Goal: Task Accomplishment & Management: Use online tool/utility

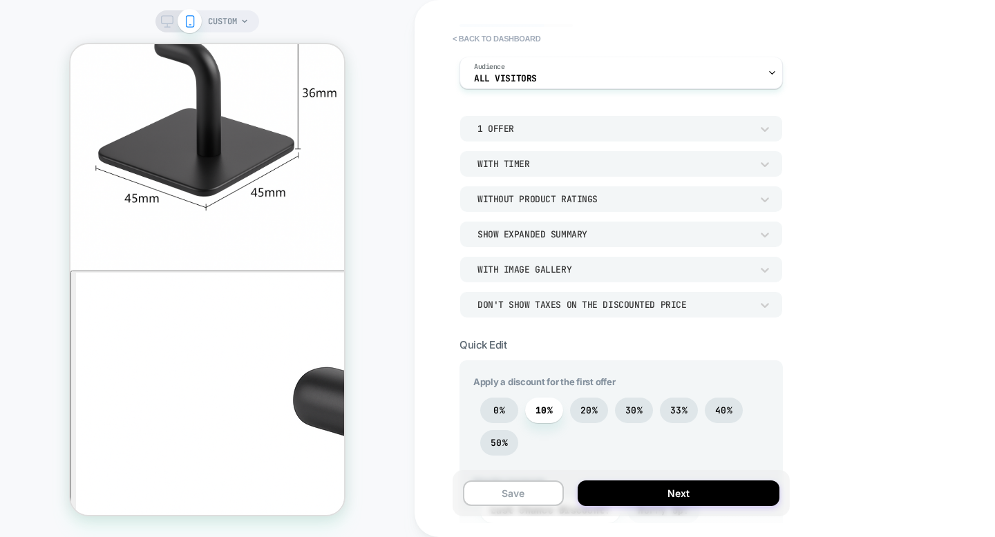
scroll to position [93, 0]
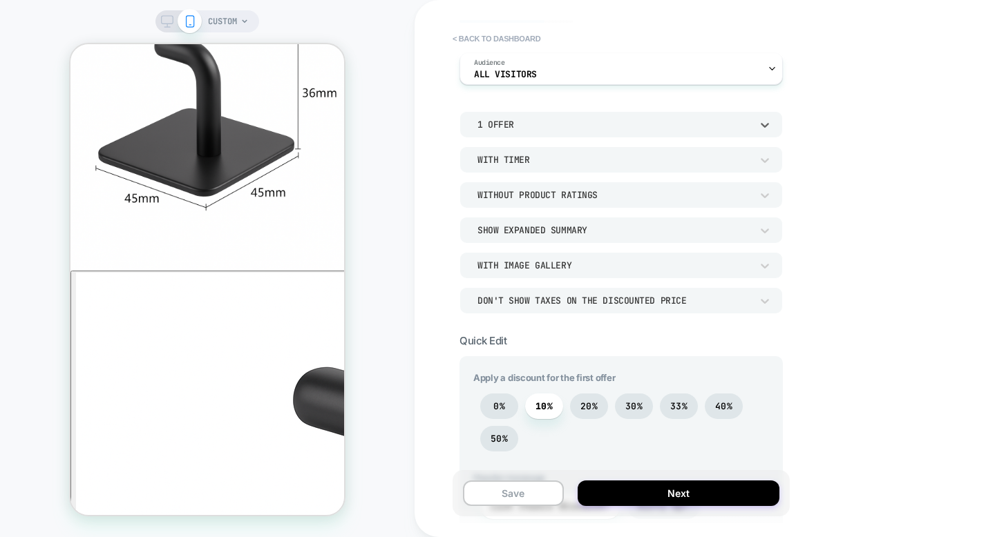
click at [571, 129] on div "1 Offer" at bounding box center [614, 125] width 274 height 12
click at [505, 185] on div "2 Offers" at bounding box center [621, 189] width 312 height 29
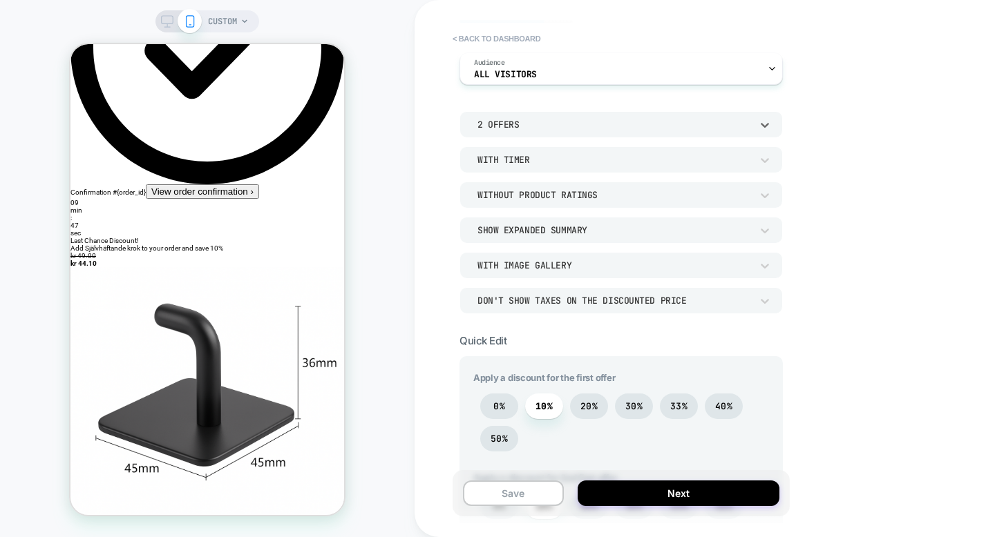
scroll to position [0, 0]
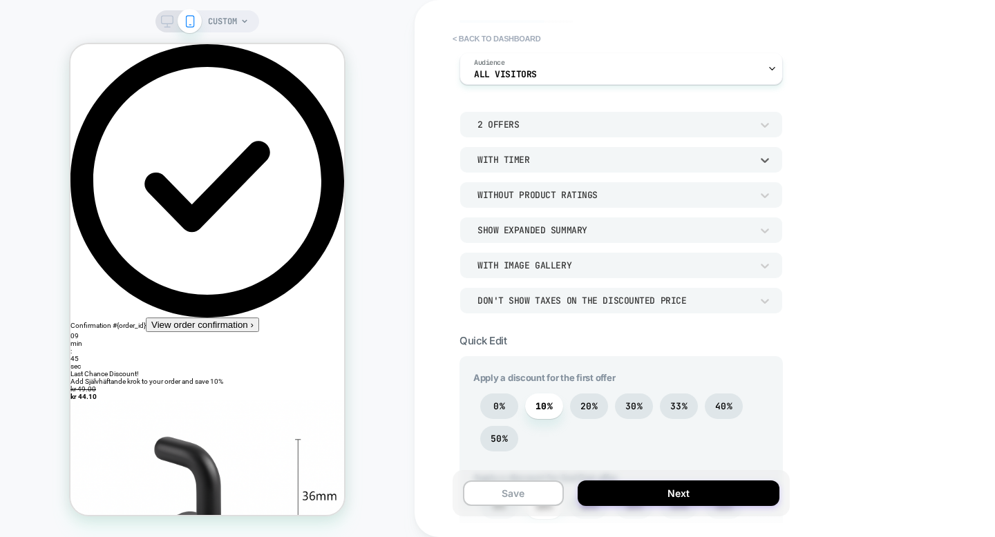
click at [531, 158] on div "With Timer" at bounding box center [614, 160] width 274 height 12
click at [527, 152] on div at bounding box center [497, 268] width 995 height 537
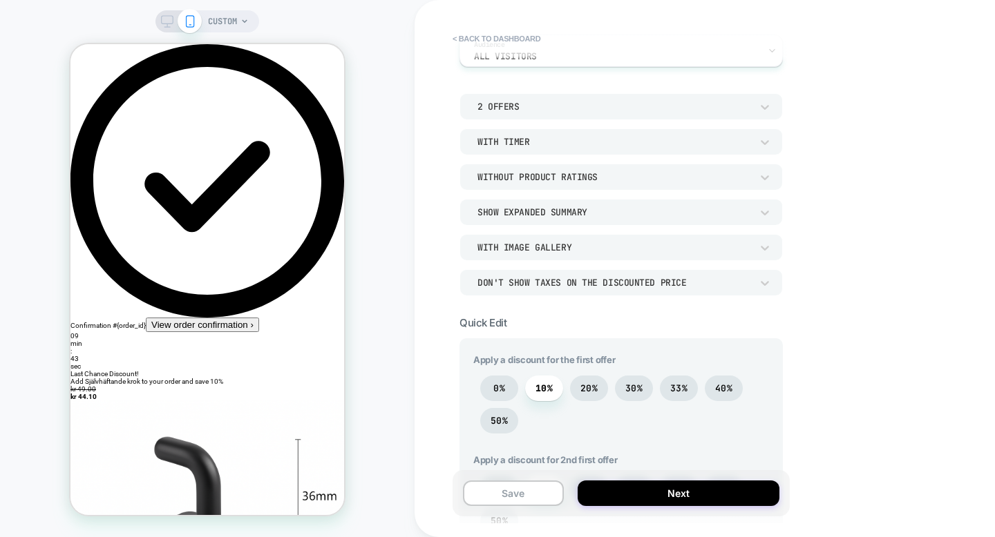
scroll to position [113, 0]
click at [534, 174] on div "Without Product Ratings" at bounding box center [614, 175] width 274 height 12
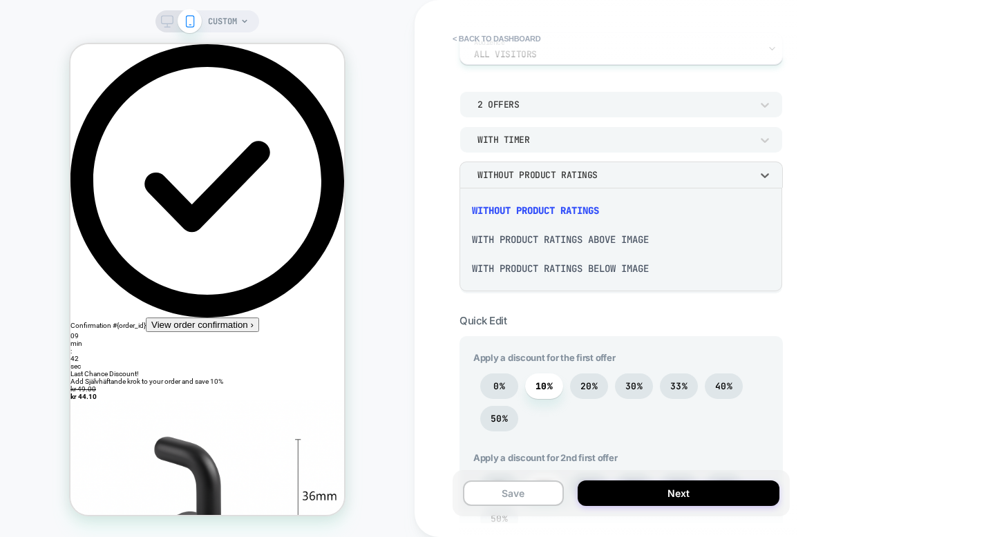
click at [534, 174] on div at bounding box center [497, 268] width 995 height 537
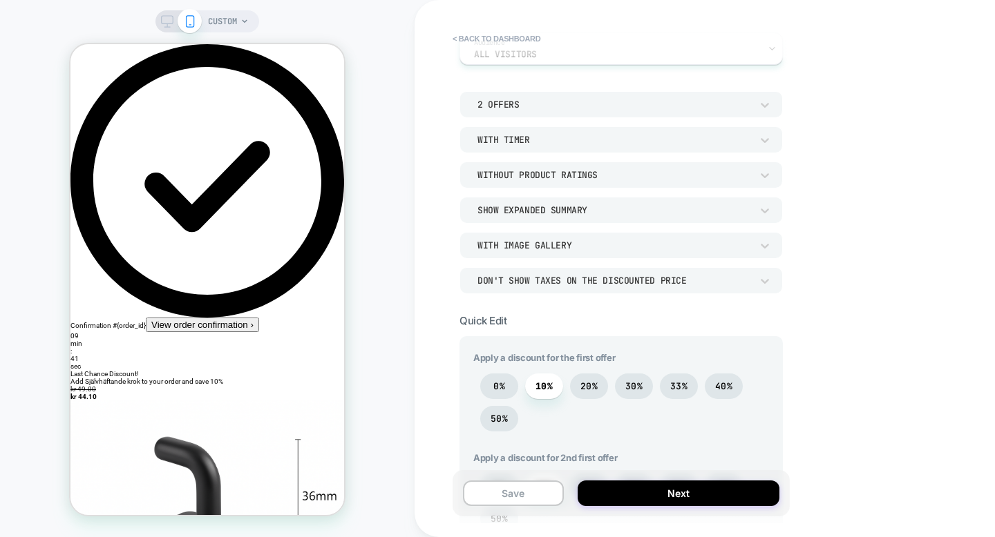
click at [533, 189] on div "2 Offers With Timer Without Product Ratings Show Expanded Summary With Image Ga…" at bounding box center [620, 192] width 323 height 202
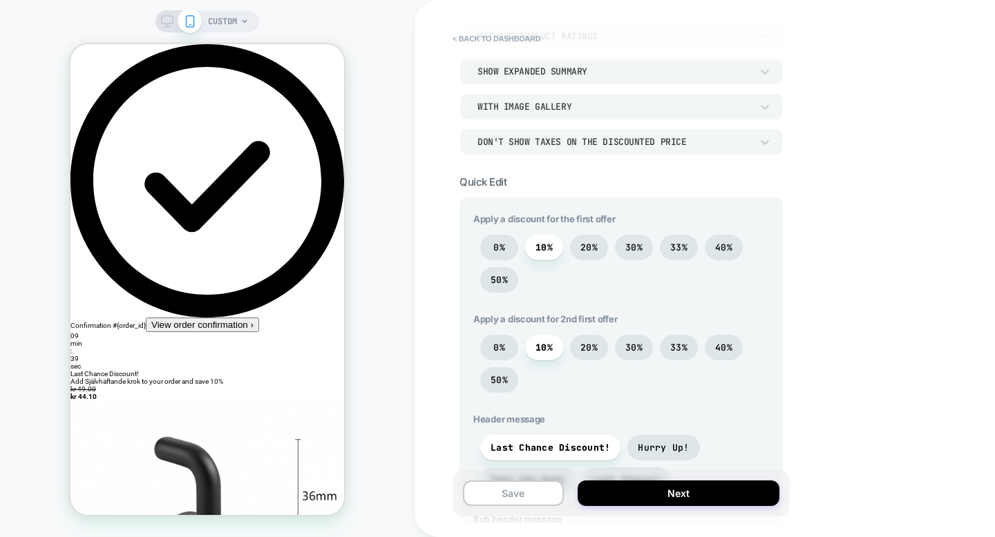
scroll to position [277, 0]
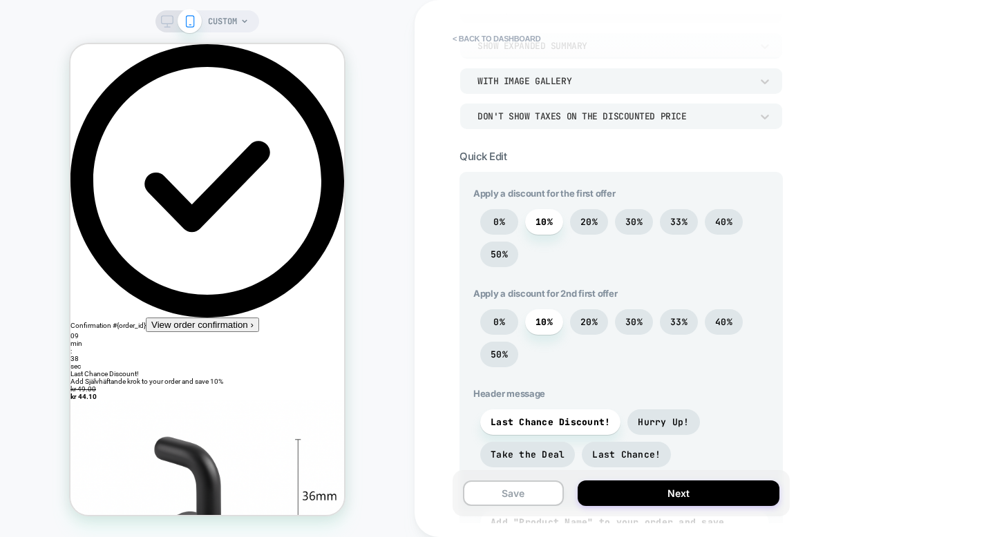
click at [572, 211] on div "0% 10% 20% 30% 33% 40% 50%" at bounding box center [621, 241] width 296 height 65
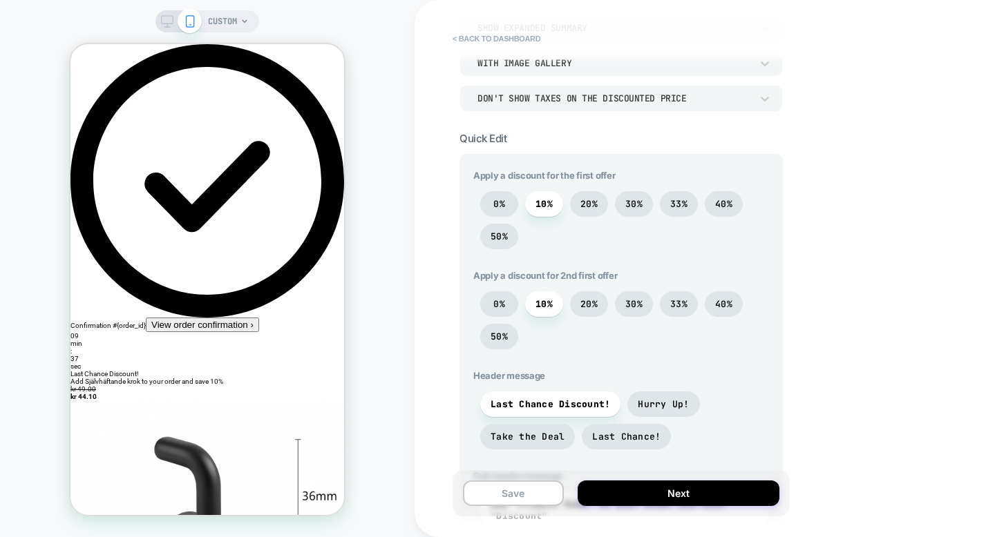
scroll to position [297, 0]
click at [581, 305] on span "20%" at bounding box center [588, 302] width 17 height 12
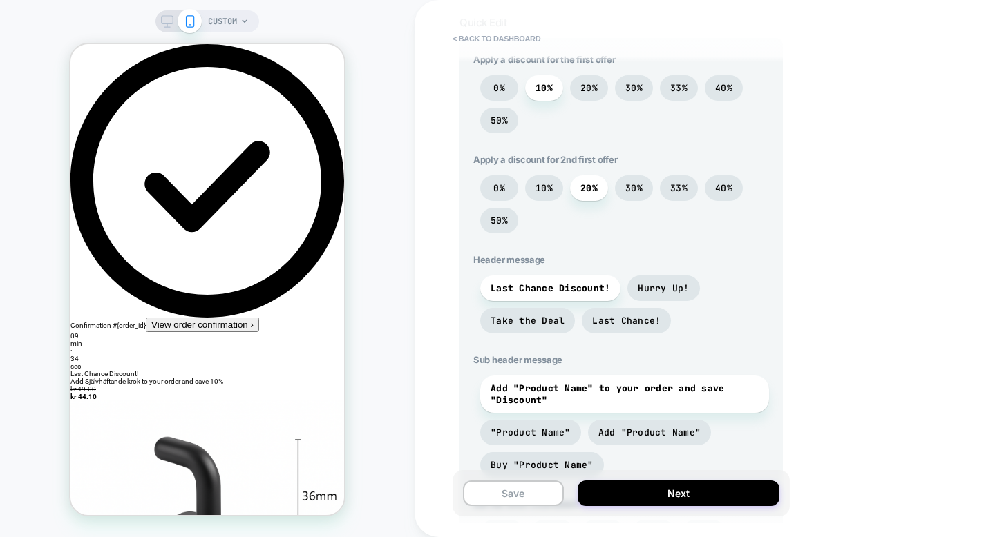
scroll to position [433, 0]
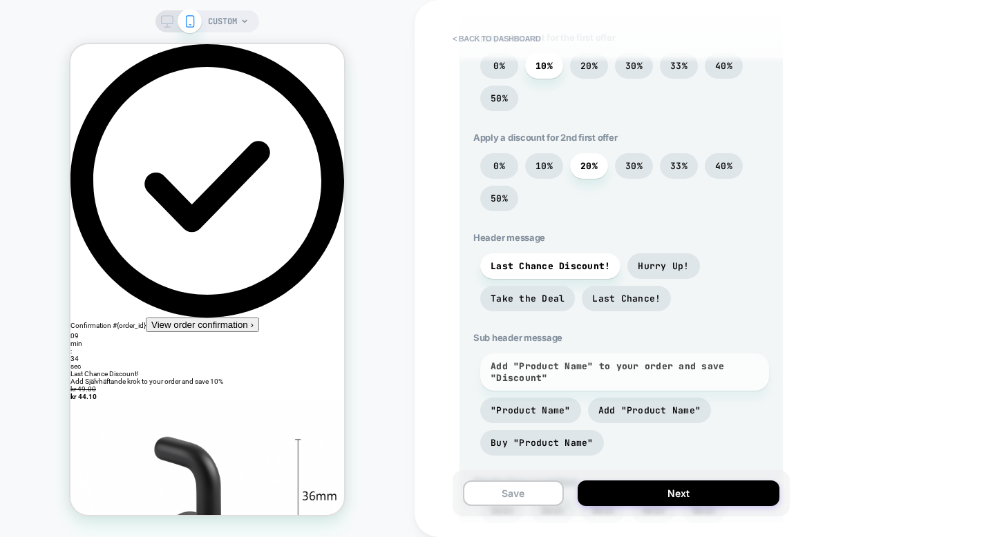
click at [595, 379] on span "Add "Product Name" to your order and save "Discount"" at bounding box center [624, 372] width 268 height 23
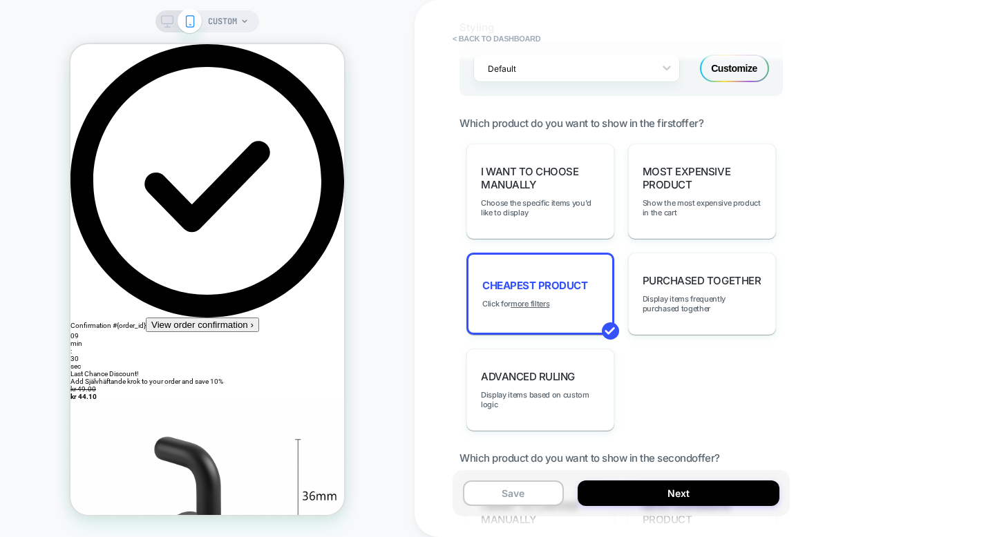
scroll to position [1011, 0]
click at [555, 210] on span "Choose the specific items you'd like to display" at bounding box center [540, 207] width 119 height 19
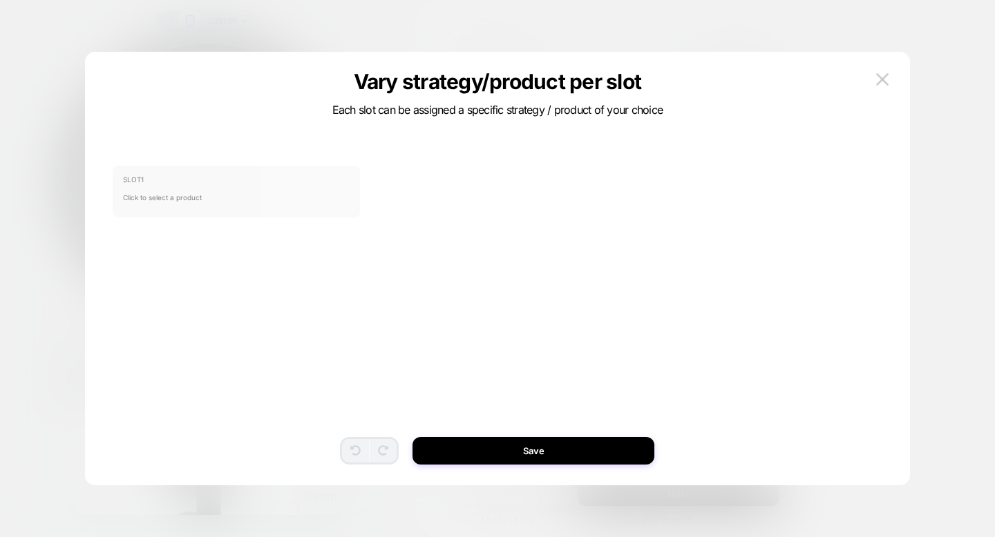
click at [319, 193] on span "Click to select a product" at bounding box center [236, 198] width 227 height 28
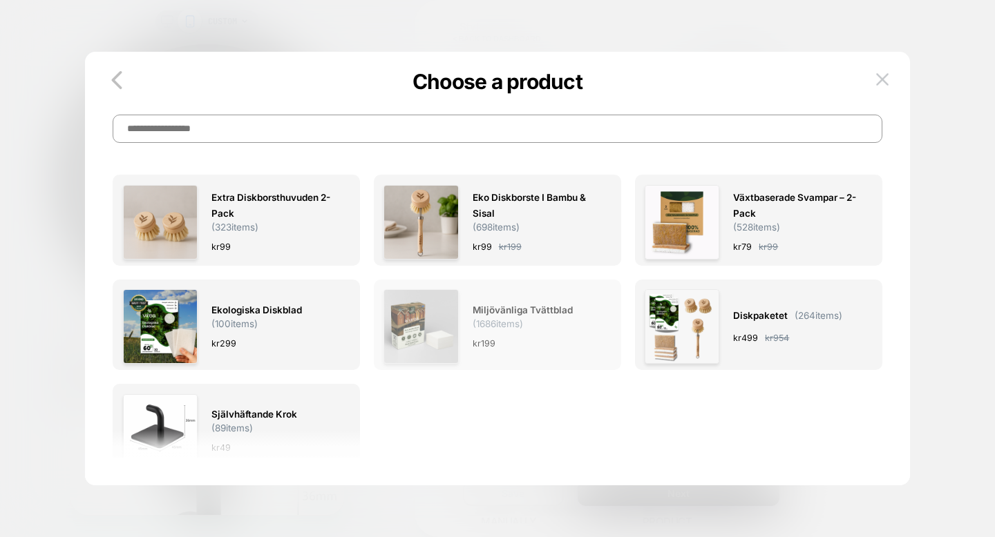
click at [500, 312] on span "Miljövänliga Tvättblad" at bounding box center [523, 311] width 100 height 16
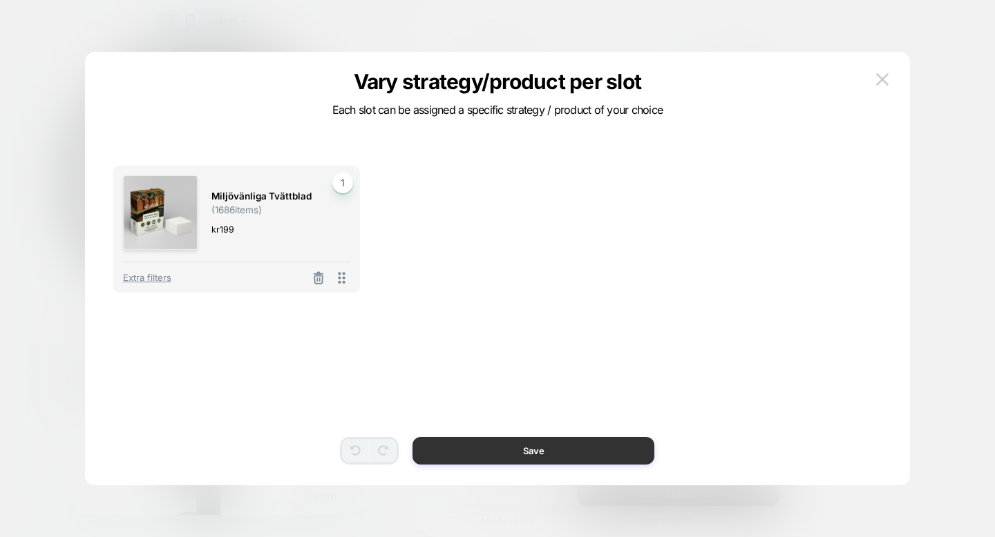
click at [501, 441] on button "Save" at bounding box center [533, 451] width 242 height 28
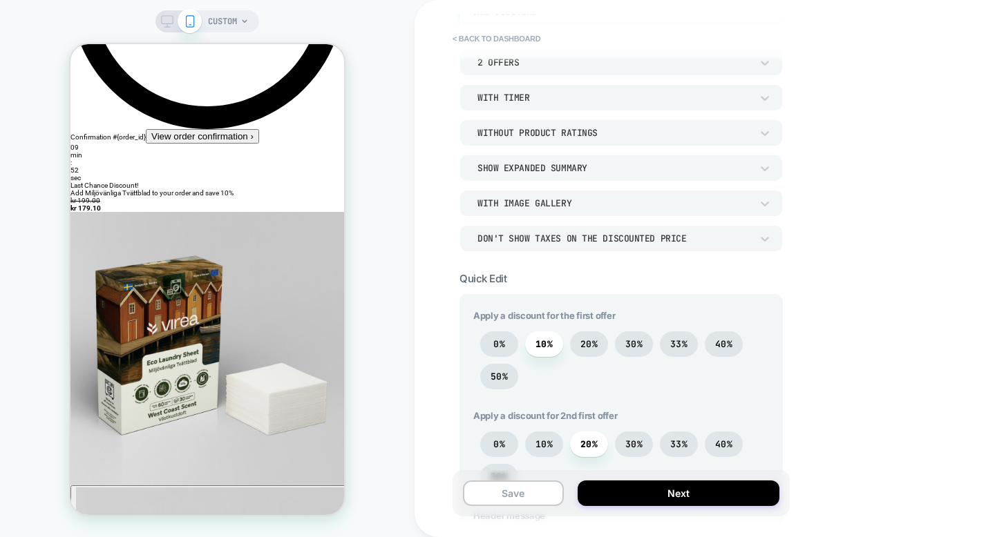
scroll to position [0, 0]
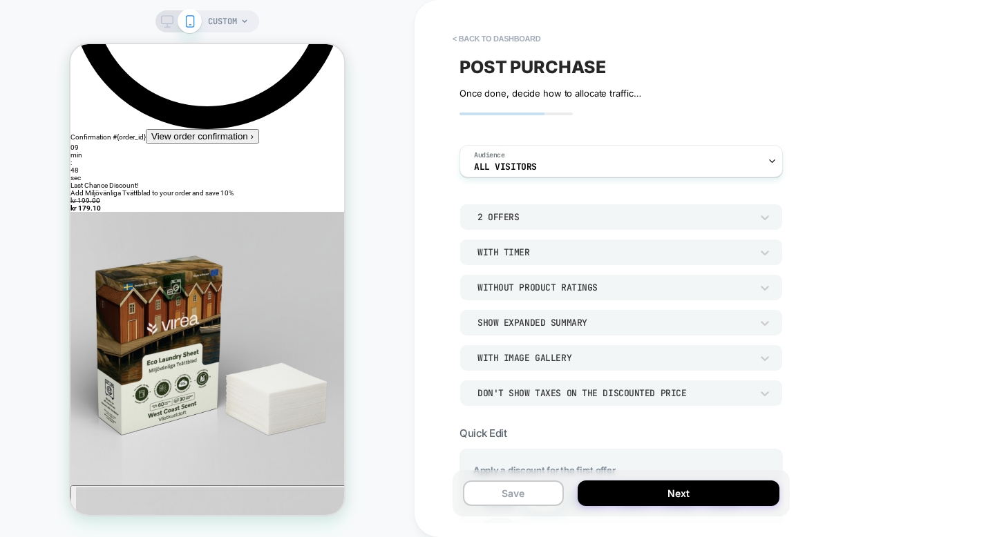
click at [231, 21] on span "CUSTOM" at bounding box center [222, 21] width 29 height 22
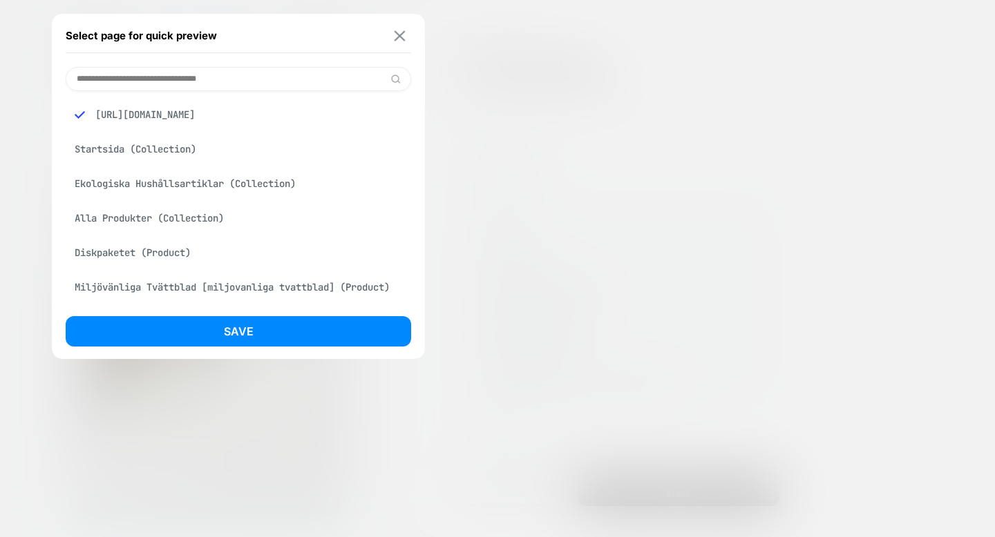
click at [400, 32] on img at bounding box center [399, 35] width 11 height 10
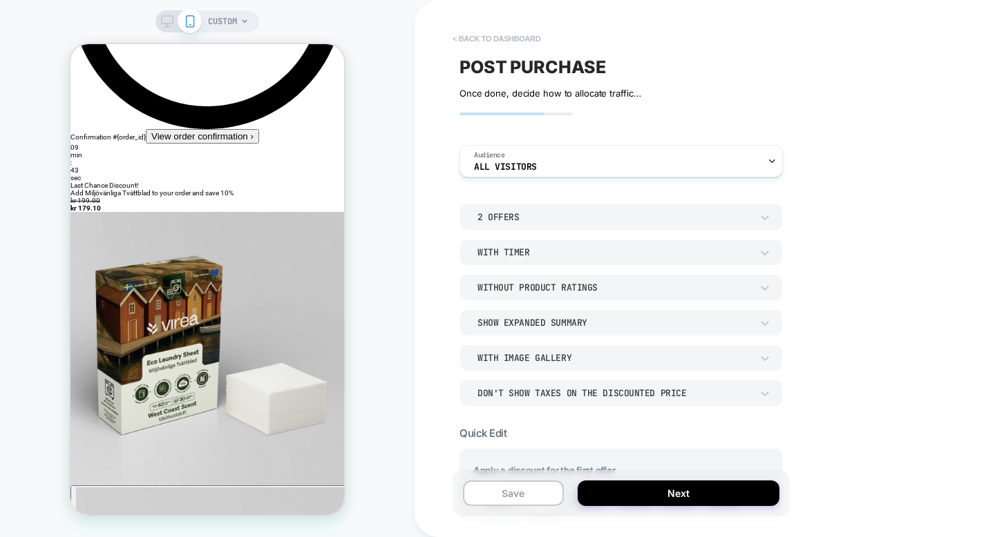
click at [473, 36] on button "< back to dashboard" at bounding box center [497, 39] width 102 height 22
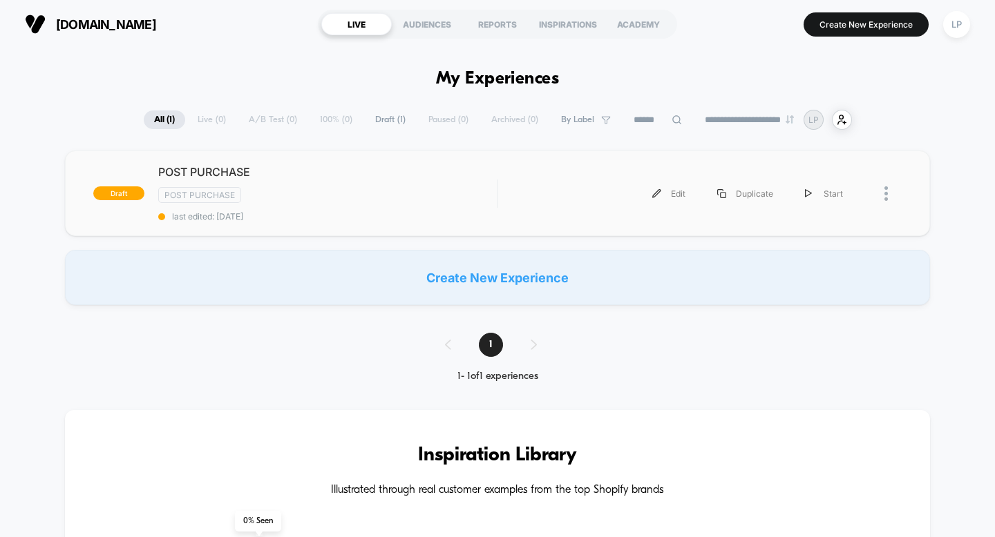
click at [888, 191] on img at bounding box center [885, 194] width 3 height 15
click at [813, 238] on div "Delete" at bounding box center [815, 241] width 124 height 31
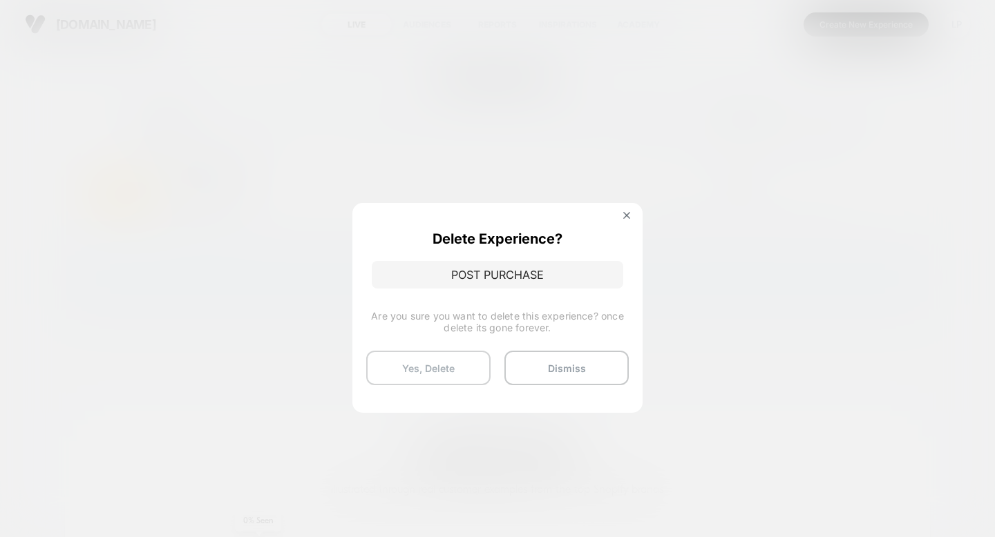
click at [462, 366] on button "Yes, Delete" at bounding box center [428, 368] width 124 height 35
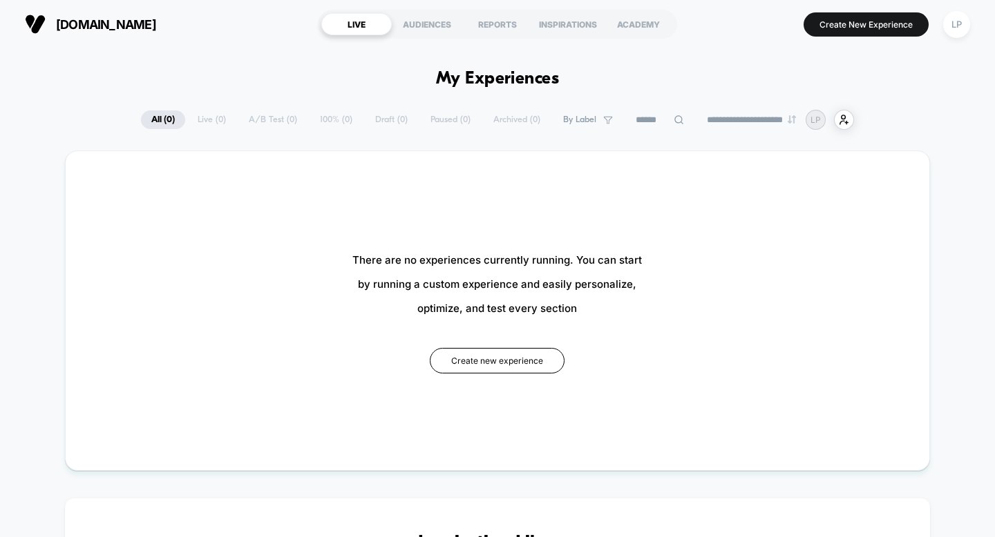
click at [487, 375] on div "There are no experiences currently running. You can start by running a custom e…" at bounding box center [497, 311] width 781 height 236
click at [493, 361] on button "Create new experience" at bounding box center [497, 361] width 135 height 26
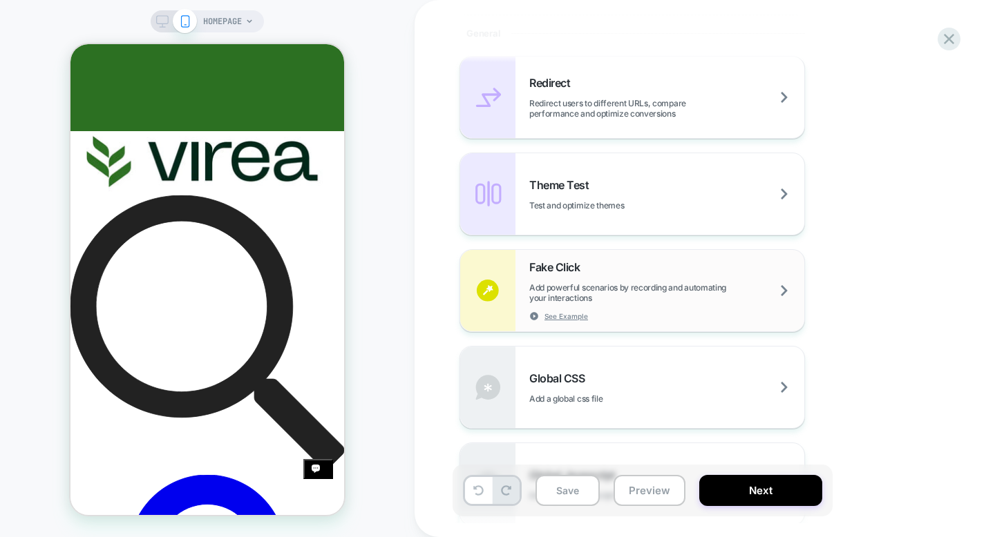
scroll to position [622, 0]
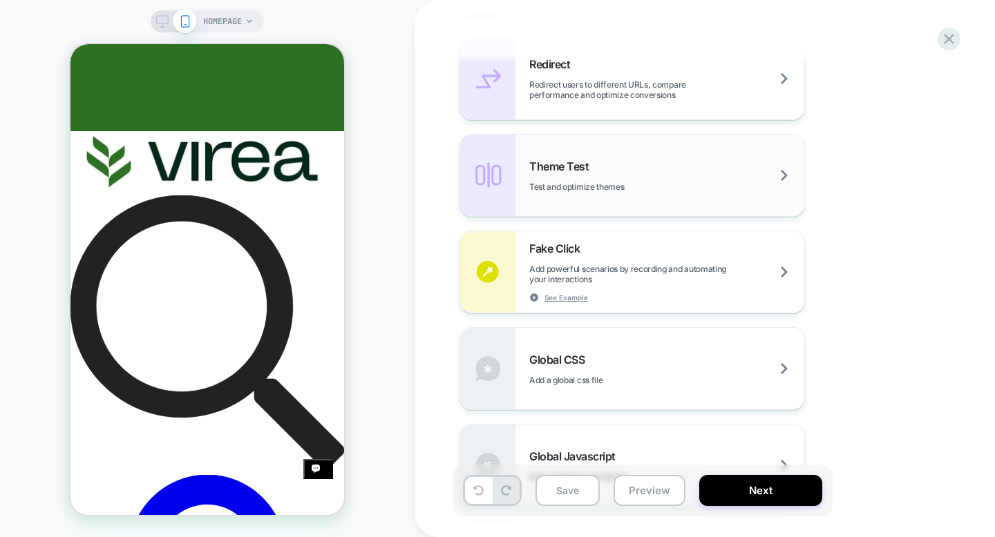
click at [560, 189] on span "Test and optimize themes" at bounding box center [611, 187] width 164 height 10
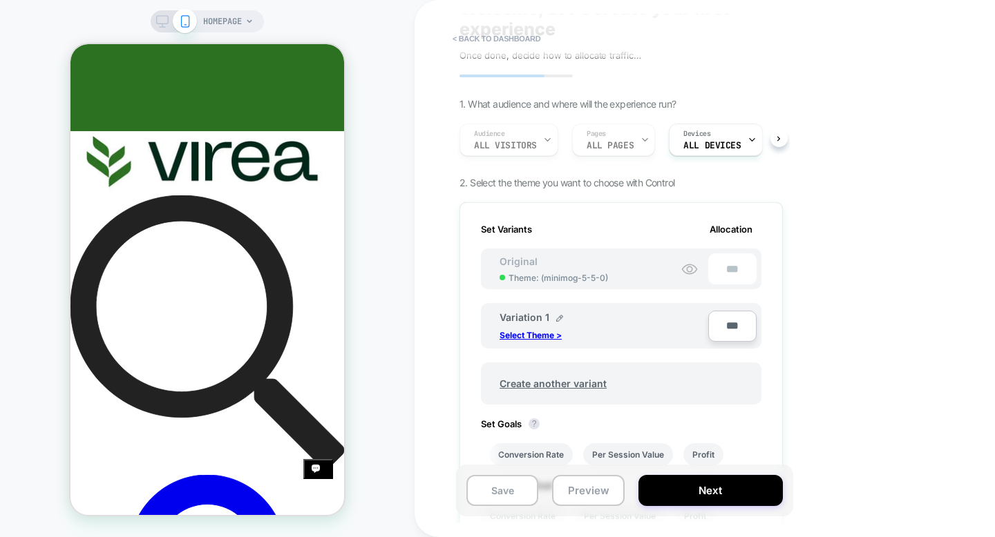
scroll to position [0, 0]
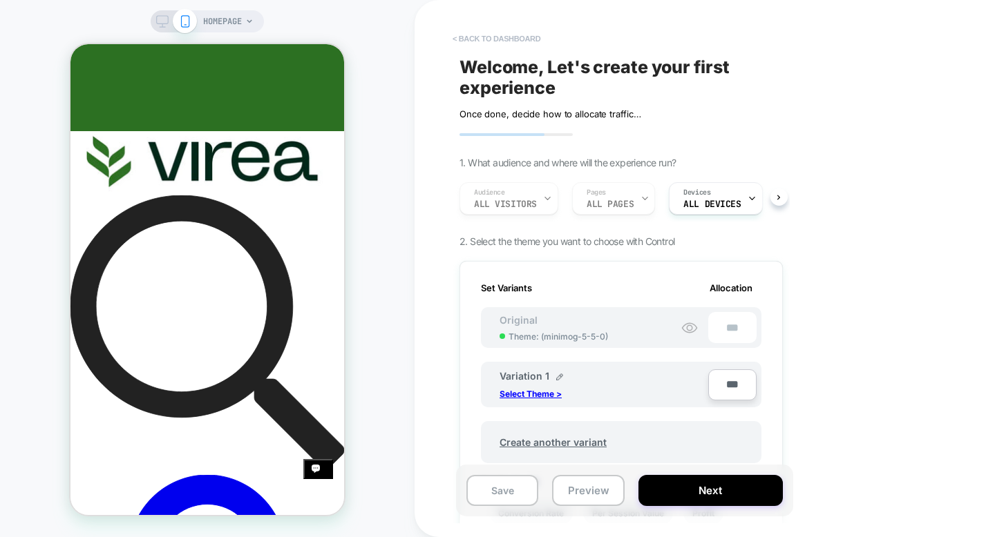
click at [502, 30] on button "< back to dashboard" at bounding box center [497, 39] width 102 height 22
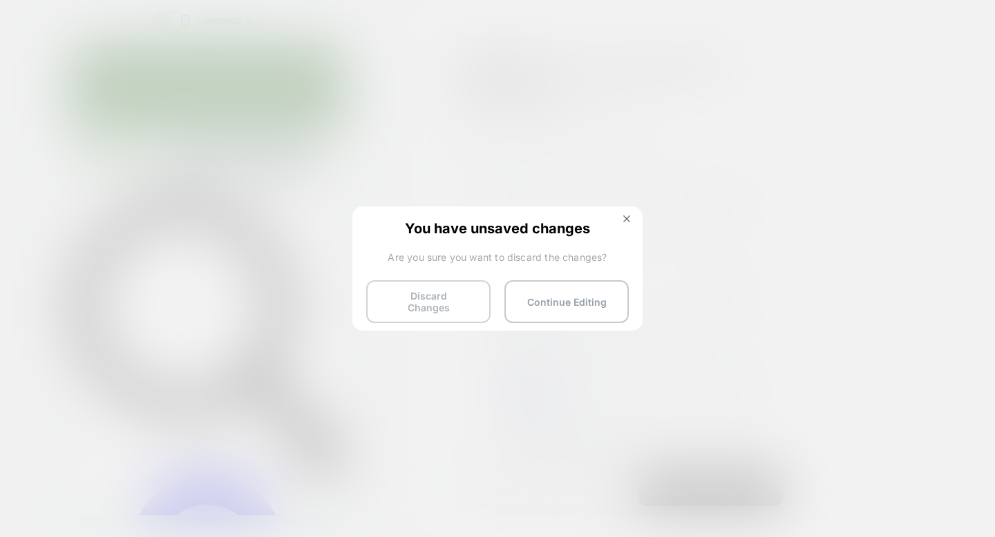
click at [442, 307] on button "Discard Changes" at bounding box center [428, 301] width 124 height 43
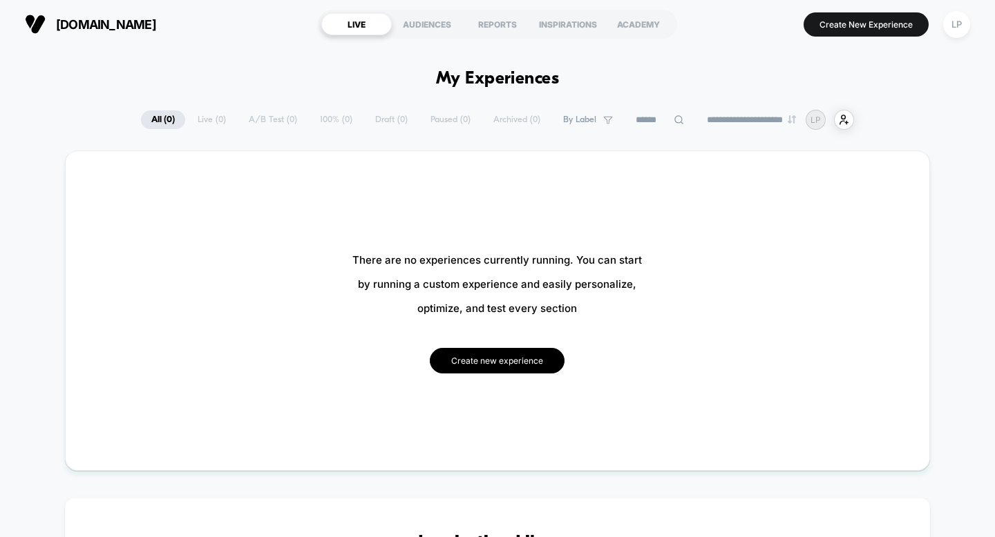
click at [464, 361] on button "Create new experience" at bounding box center [497, 361] width 135 height 26
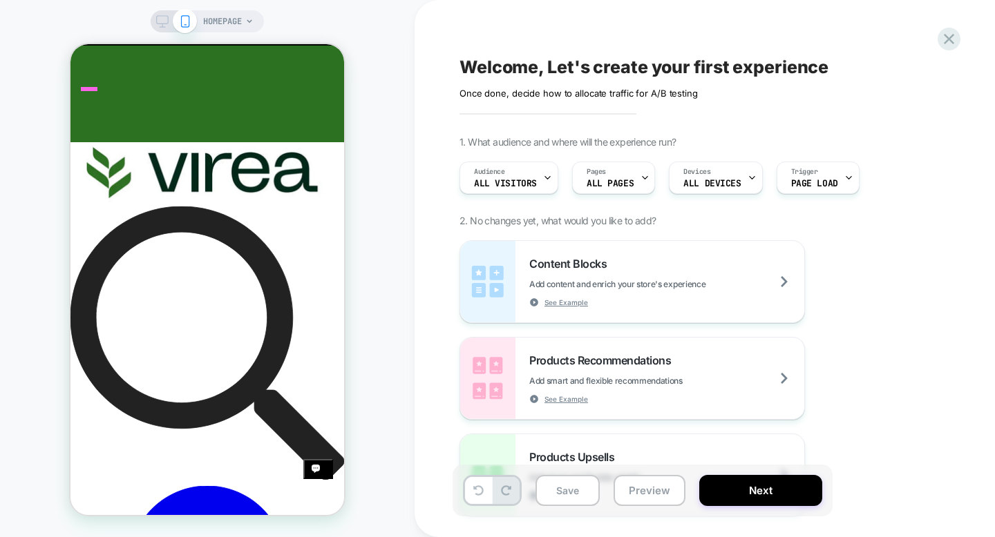
click at [82, 142] on div at bounding box center [207, 142] width 274 height 0
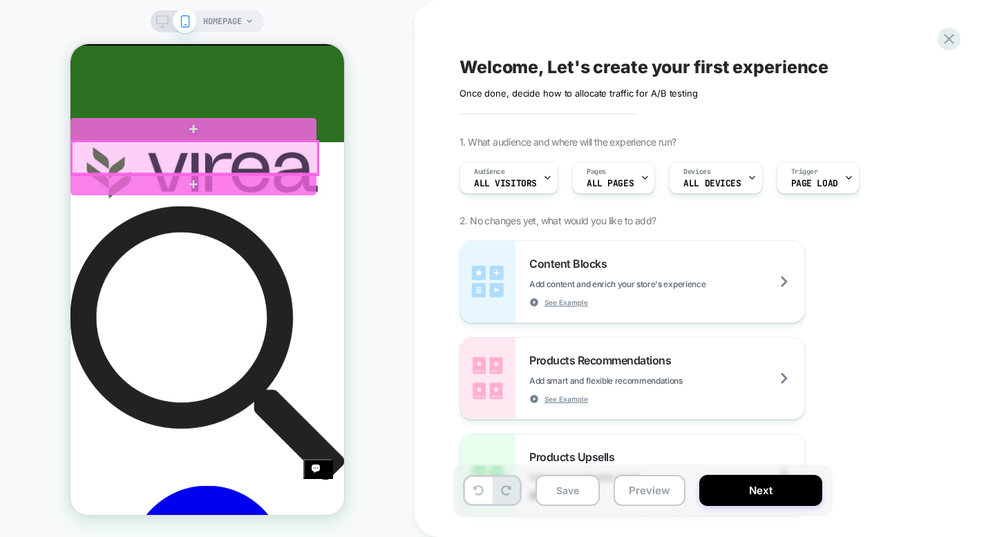
click at [136, 154] on div at bounding box center [195, 158] width 246 height 33
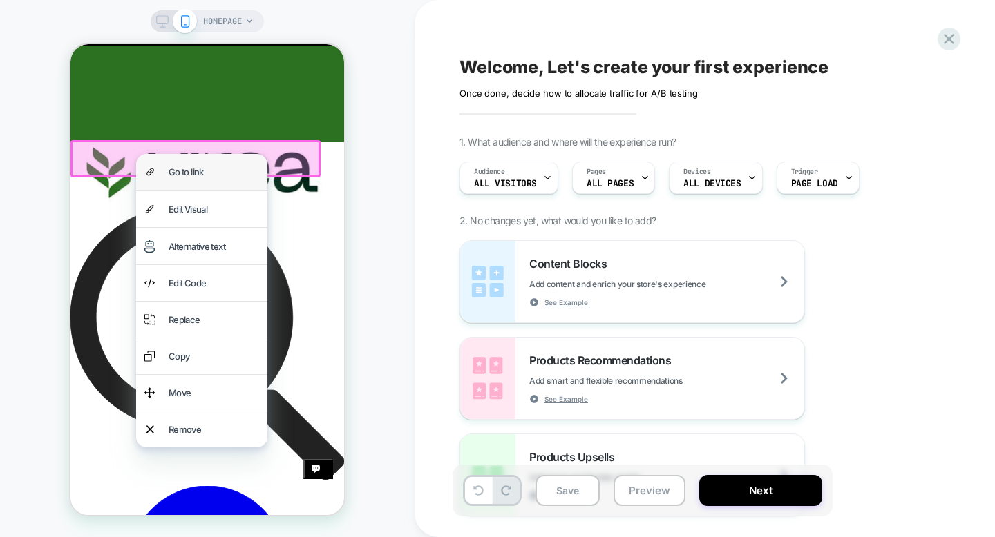
click at [166, 164] on div "Go to link" at bounding box center [201, 172] width 131 height 36
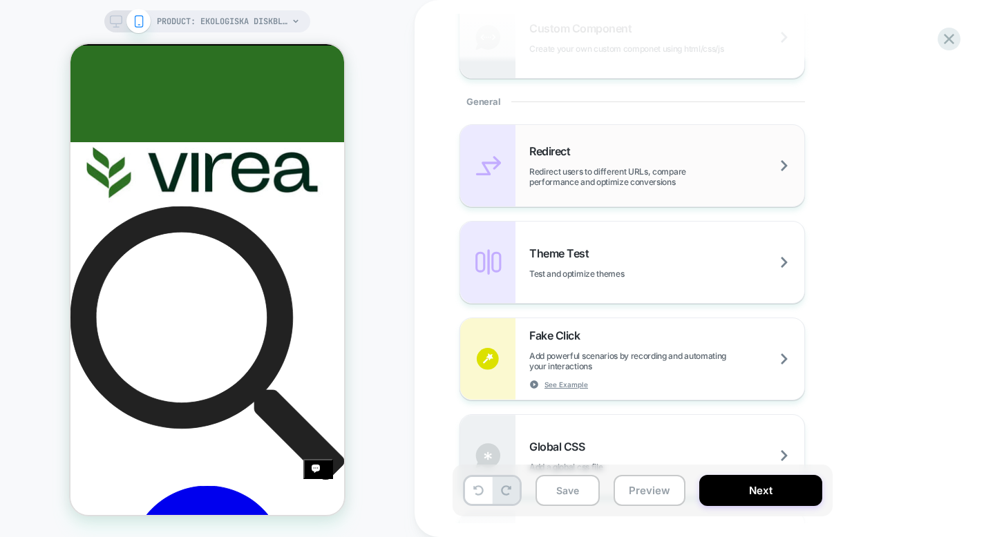
click at [535, 171] on span "Redirect users to different URLs, compare performance and optimize conversions" at bounding box center [666, 176] width 275 height 21
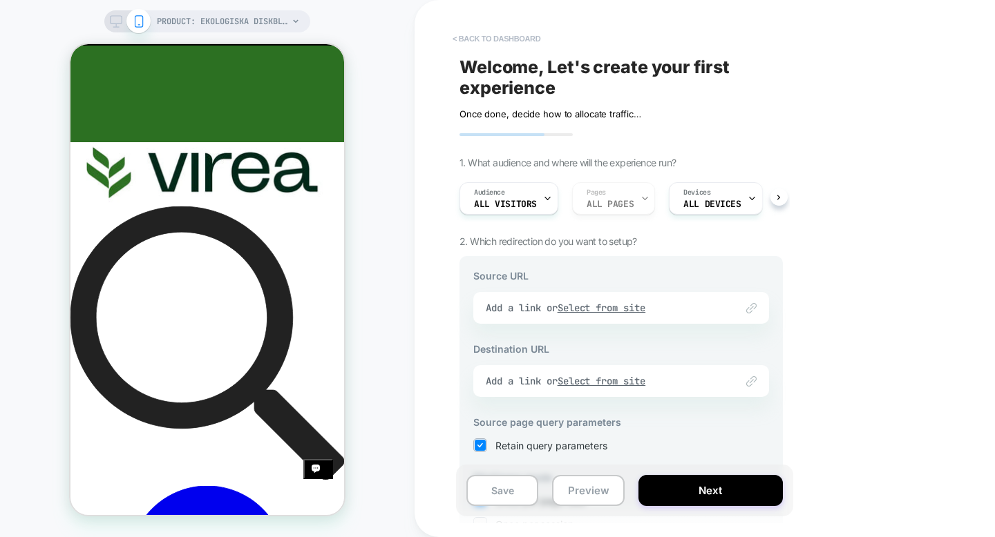
click at [515, 35] on button "< back to dashboard" at bounding box center [497, 39] width 102 height 22
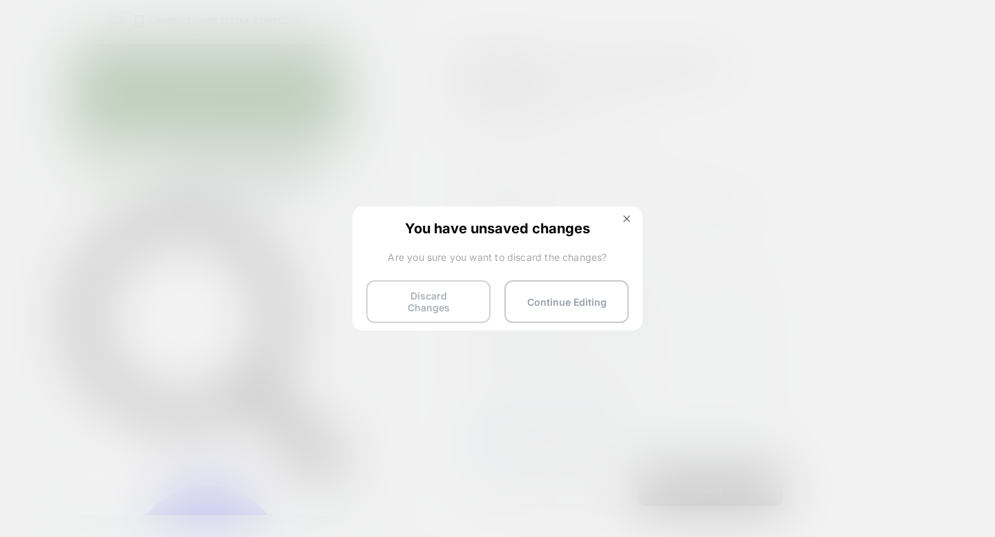
click at [459, 302] on button "Discard Changes" at bounding box center [428, 301] width 124 height 43
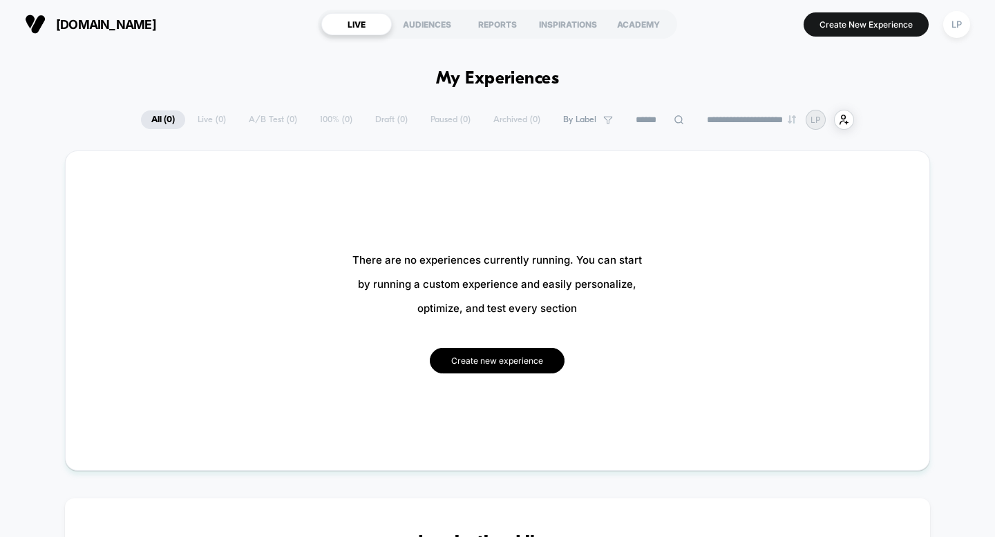
click at [497, 366] on button "Create new experience" at bounding box center [497, 361] width 135 height 26
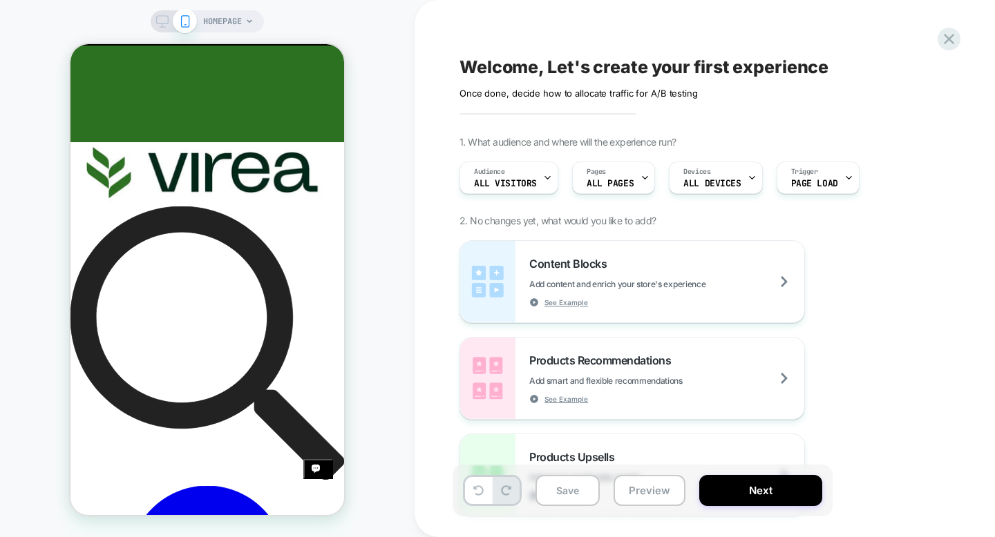
click at [449, 254] on div "Welcome, Let's create your first experience Click to edit experience details On…" at bounding box center [718, 268] width 608 height 537
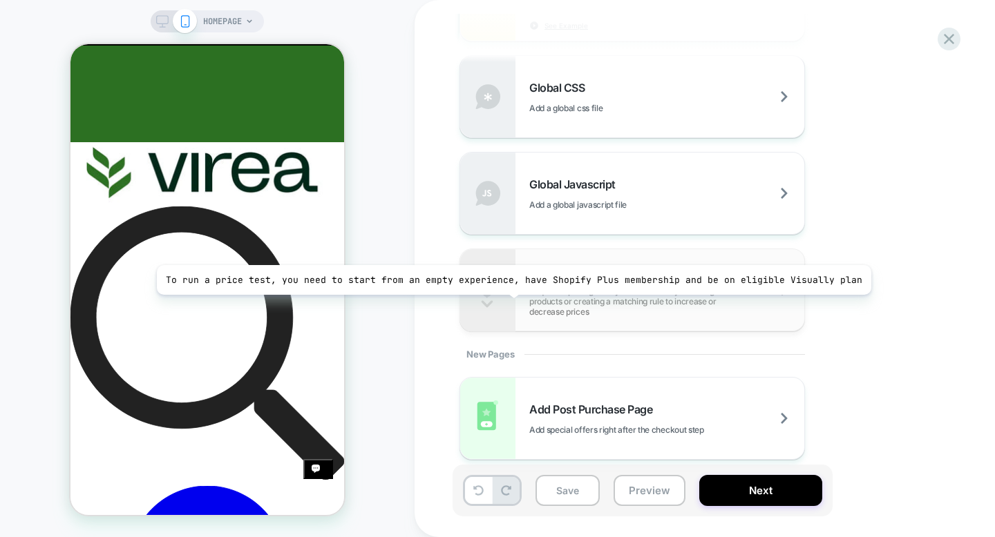
scroll to position [905, 0]
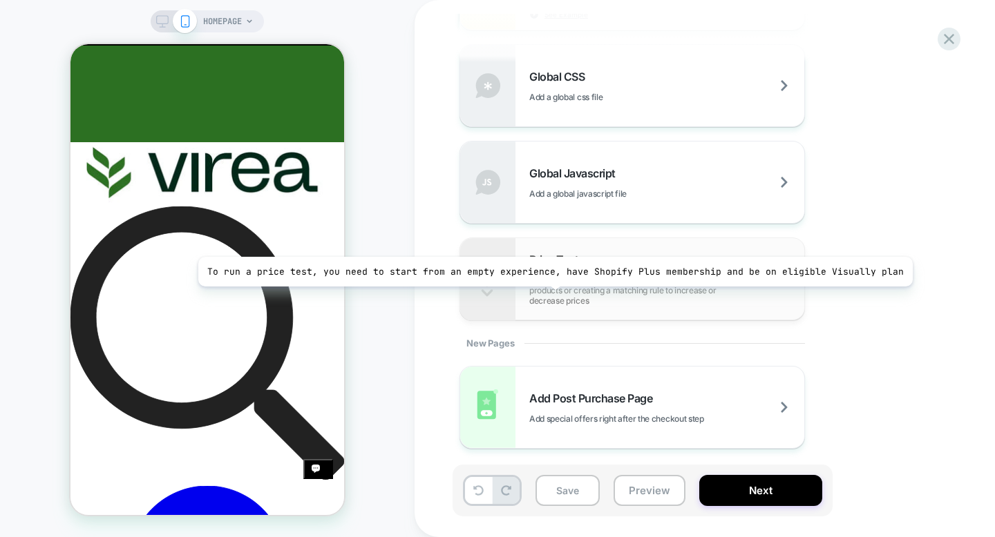
click at [548, 295] on span "Request a pricing test by either manually selecting products or creating a matc…" at bounding box center [666, 290] width 275 height 31
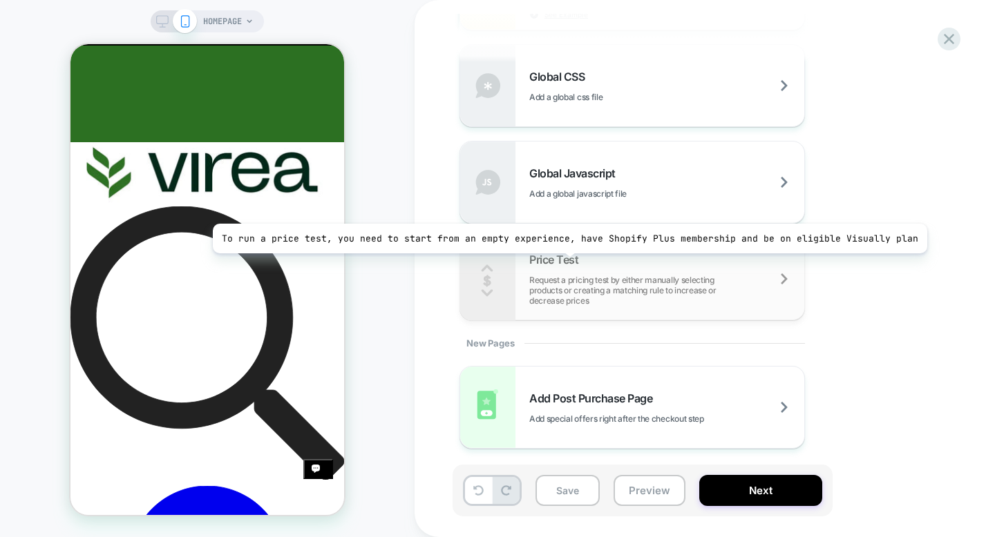
click at [561, 264] on span "Price Test" at bounding box center [557, 260] width 56 height 14
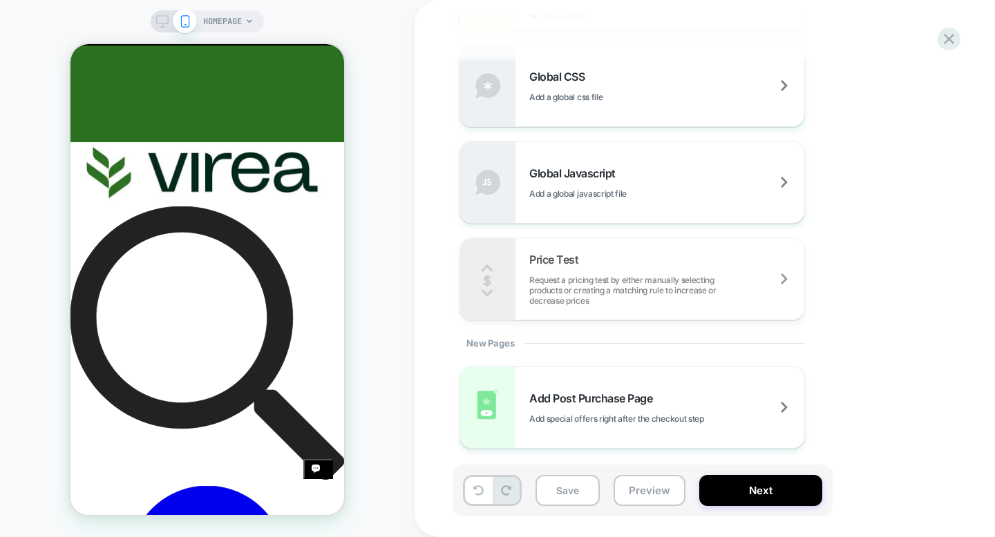
click at [482, 327] on div "New Pages" at bounding box center [631, 344] width 345 height 46
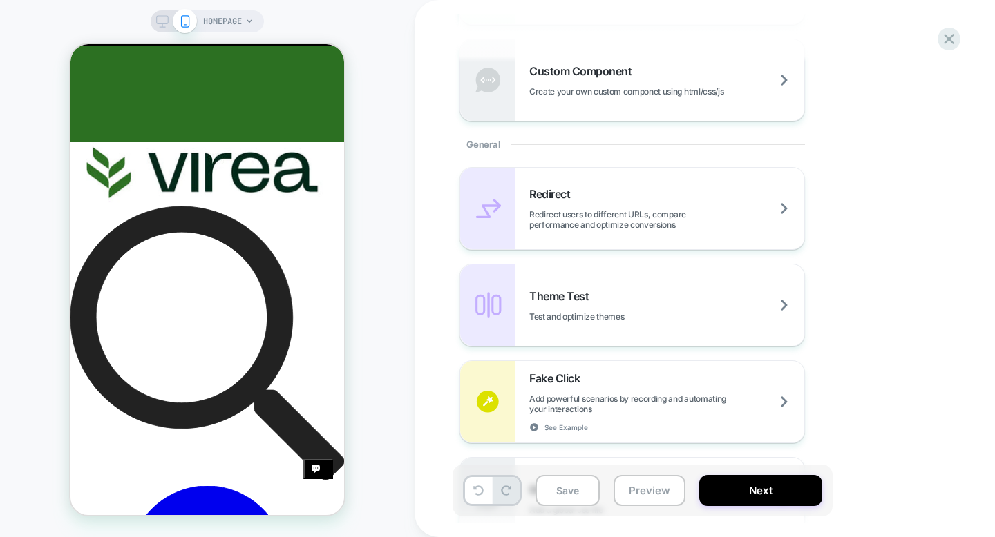
scroll to position [0, 0]
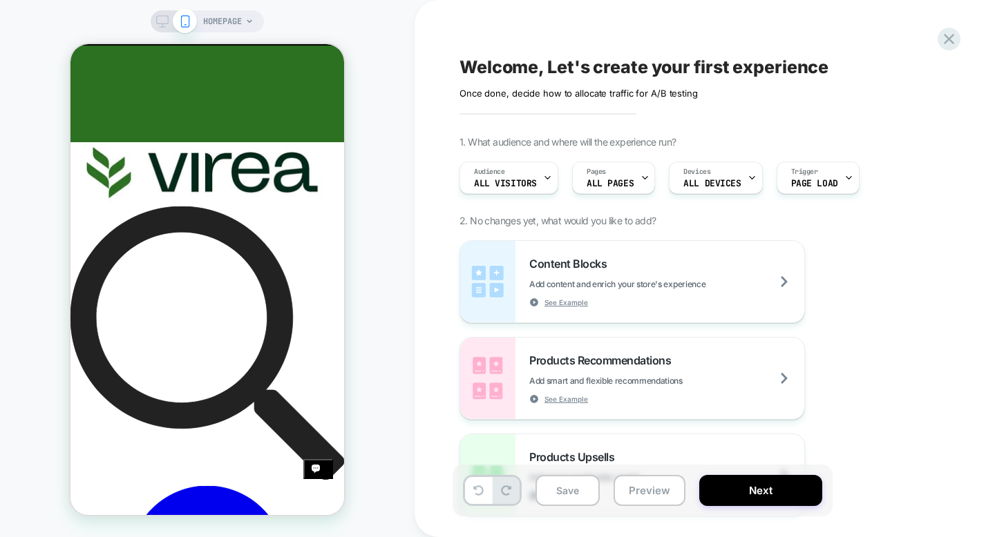
click at [289, 19] on div "HOMEPAGE" at bounding box center [207, 269] width 414 height 510
click at [943, 40] on icon at bounding box center [948, 39] width 19 height 19
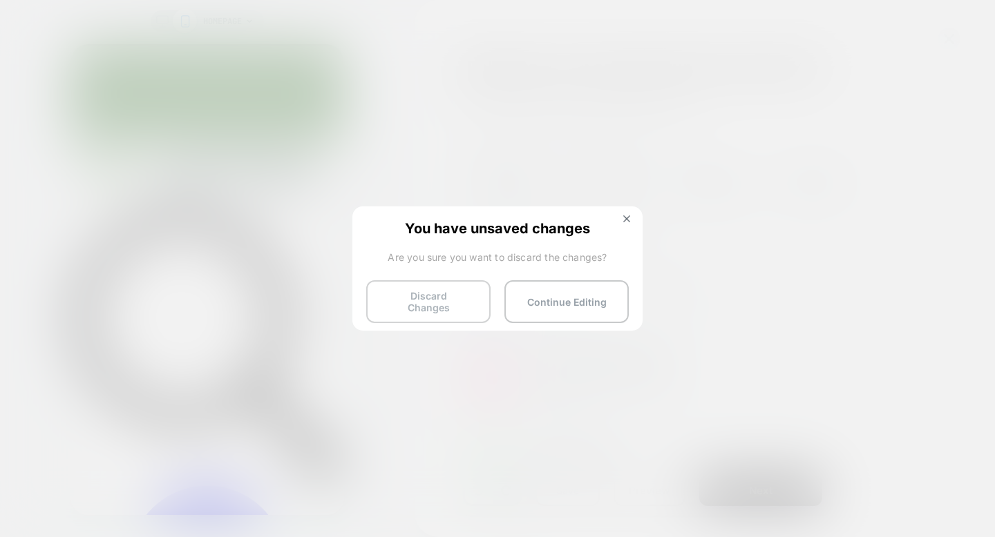
click at [456, 299] on button "Discard Changes" at bounding box center [428, 301] width 124 height 43
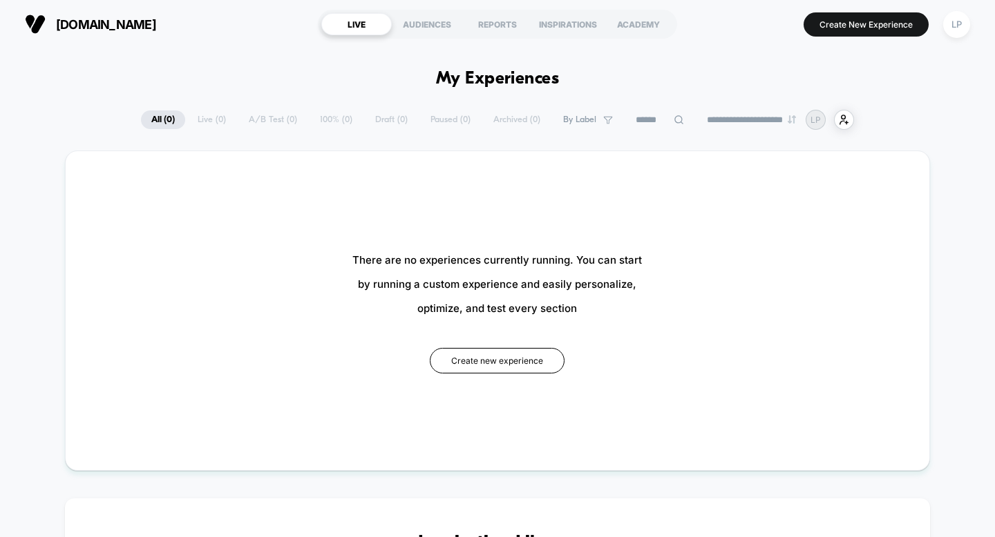
click at [260, 113] on div "**********" at bounding box center [497, 120] width 713 height 20
click at [263, 123] on div "**********" at bounding box center [497, 120] width 713 height 20
click at [446, 23] on div "AUDIENCES" at bounding box center [427, 24] width 70 height 22
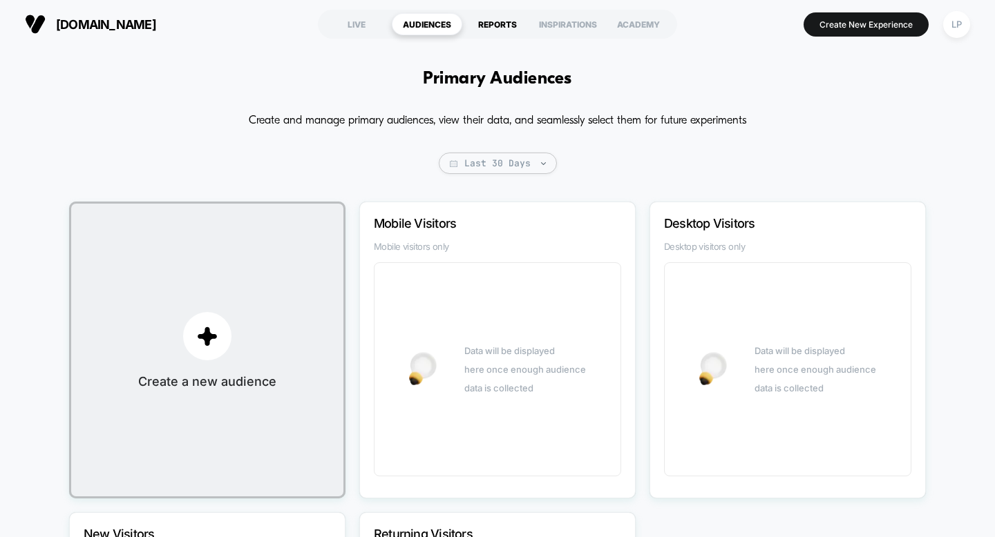
click at [506, 21] on div "REPORTS" at bounding box center [497, 24] width 70 height 22
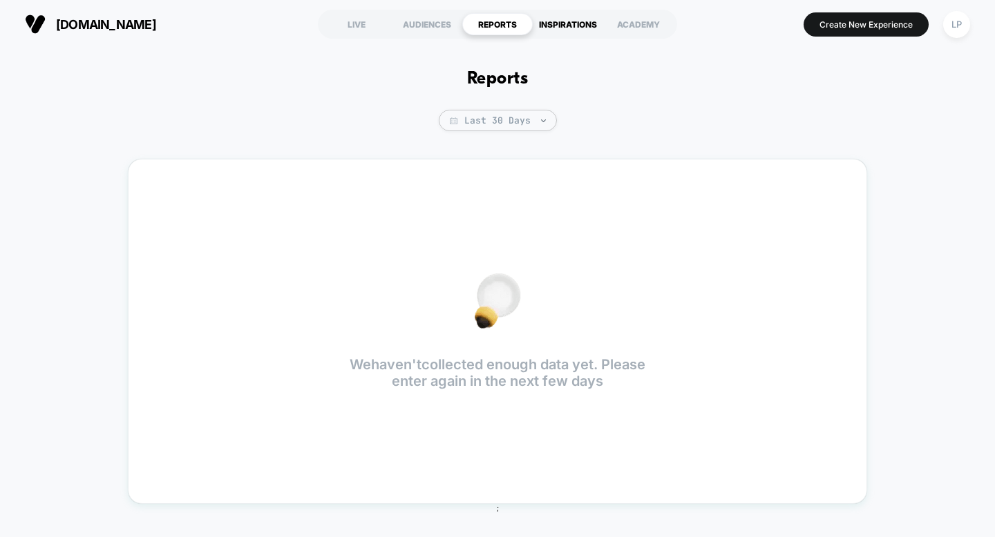
click at [540, 23] on div "INSPIRATIONS" at bounding box center [568, 24] width 70 height 22
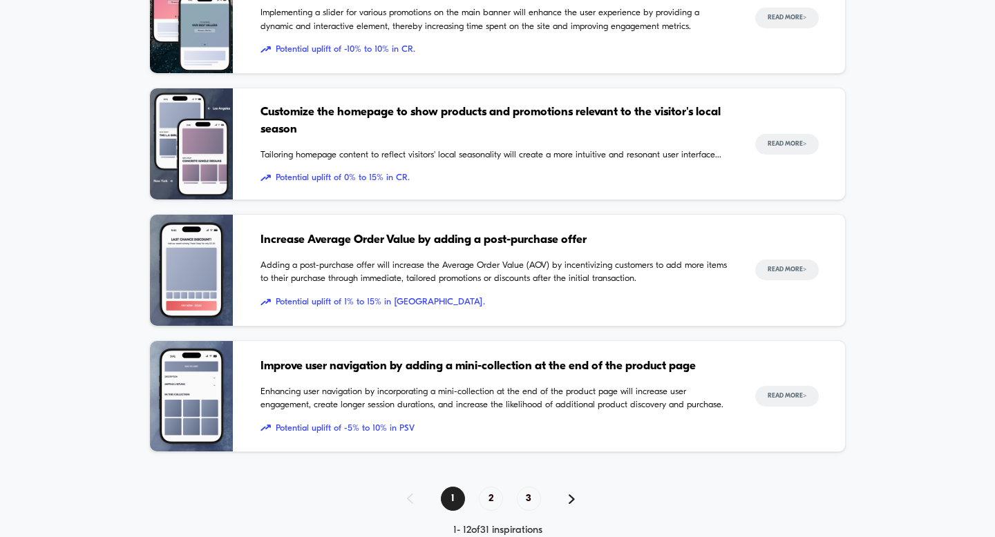
scroll to position [1317, 0]
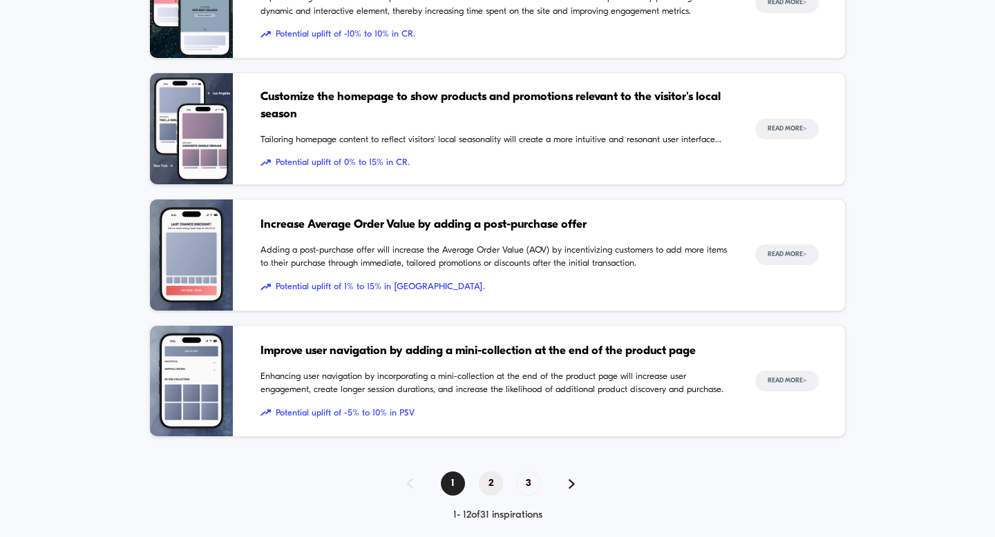
click at [494, 481] on span "2" at bounding box center [491, 484] width 24 height 24
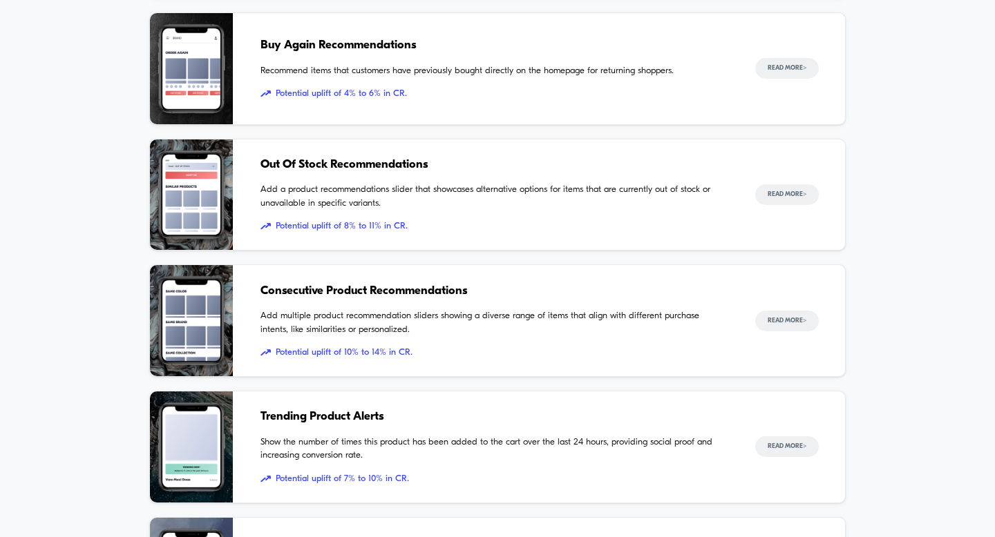
scroll to position [1337, 0]
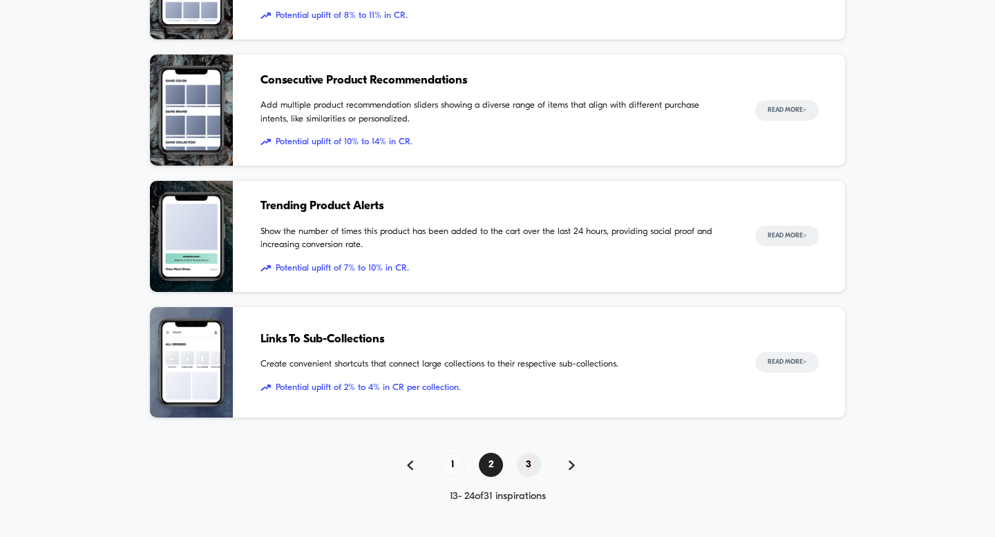
click at [528, 470] on span "3" at bounding box center [529, 465] width 24 height 24
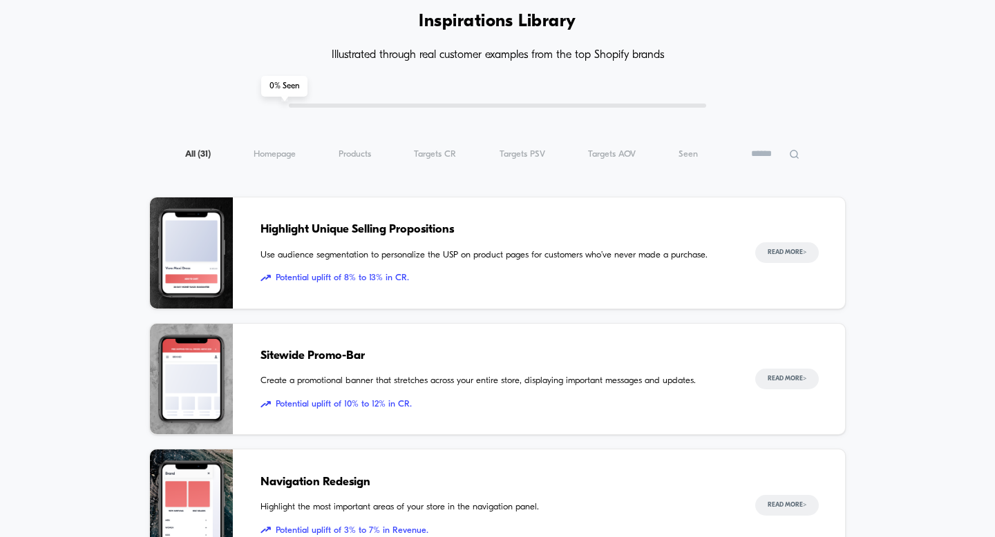
scroll to position [0, 0]
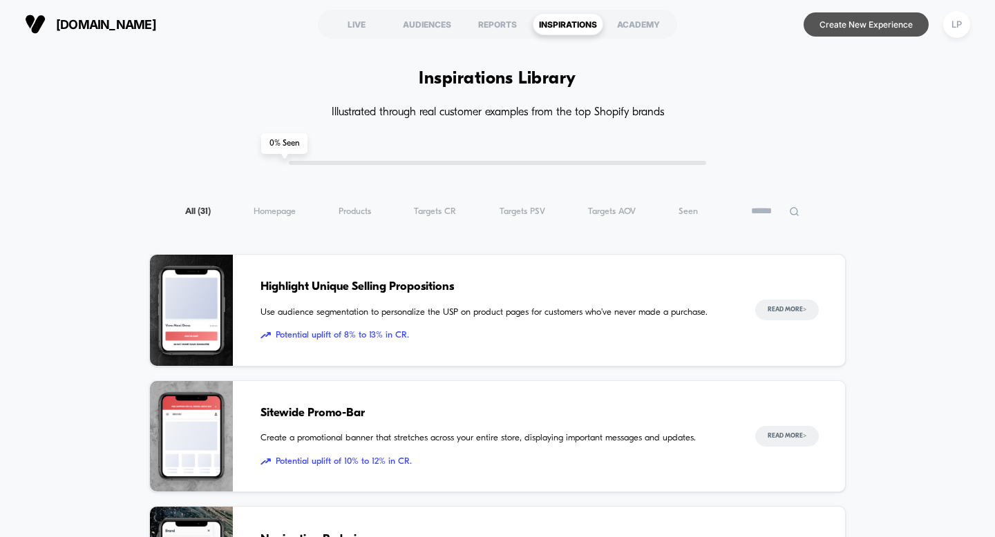
click at [863, 14] on button "Create New Experience" at bounding box center [865, 24] width 125 height 24
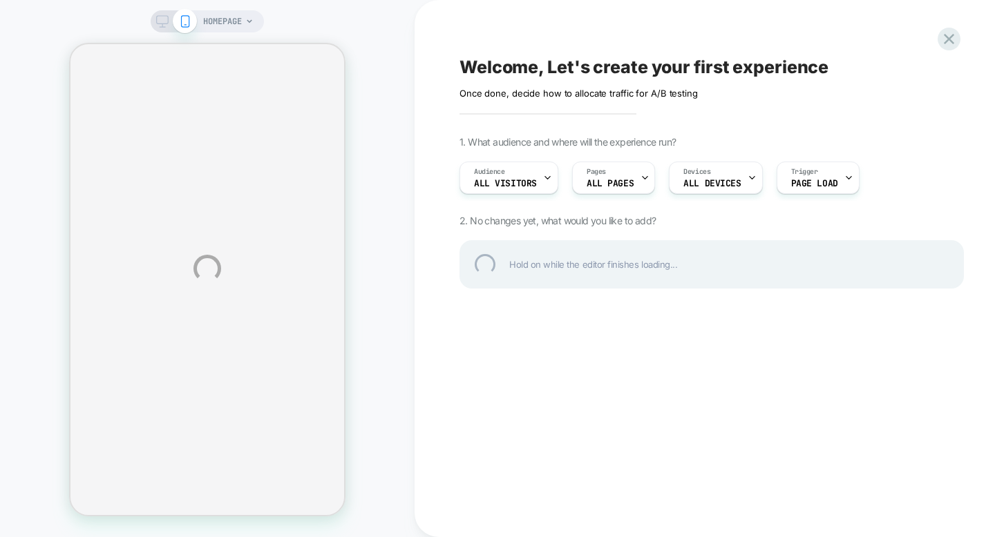
click at [524, 178] on div "HOMEPAGE Welcome, Let's create your first experience Click to edit experience d…" at bounding box center [497, 268] width 995 height 537
click at [544, 173] on div "HOMEPAGE Welcome, Let's create your first experience Click to edit experience d…" at bounding box center [497, 268] width 995 height 537
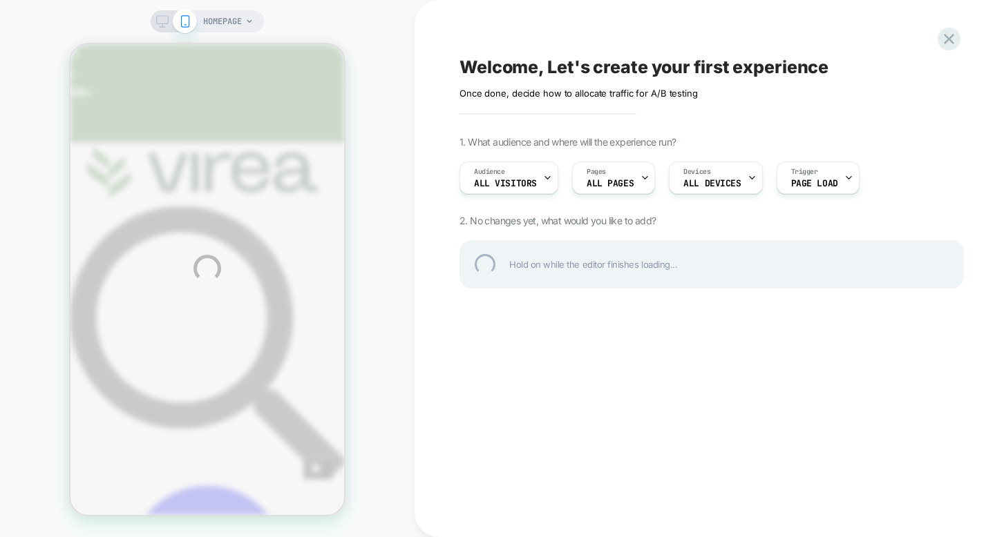
click at [632, 182] on div "HOMEPAGE Welcome, Let's create your first experience Click to edit experience d…" at bounding box center [497, 268] width 995 height 537
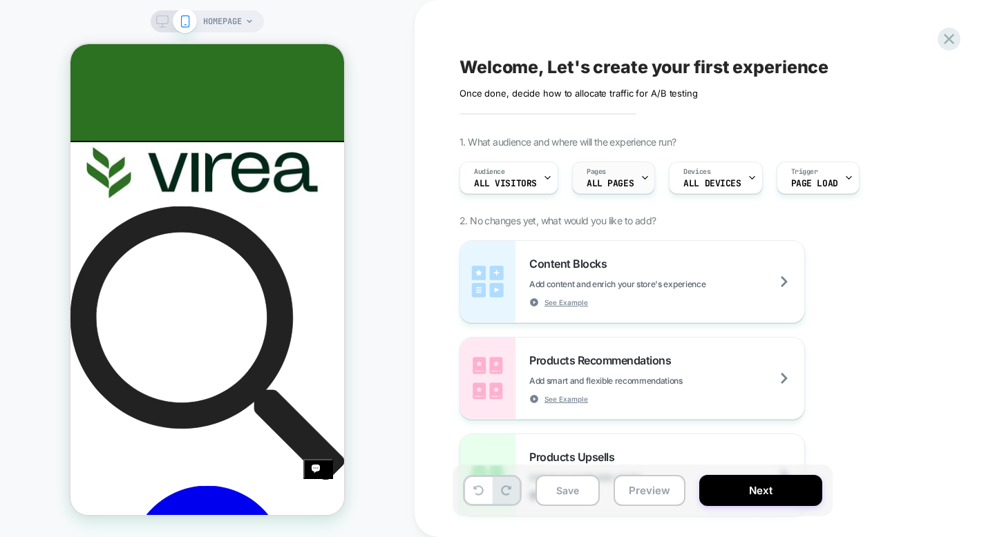
click at [631, 178] on div "Pages ALL PAGES" at bounding box center [610, 177] width 75 height 31
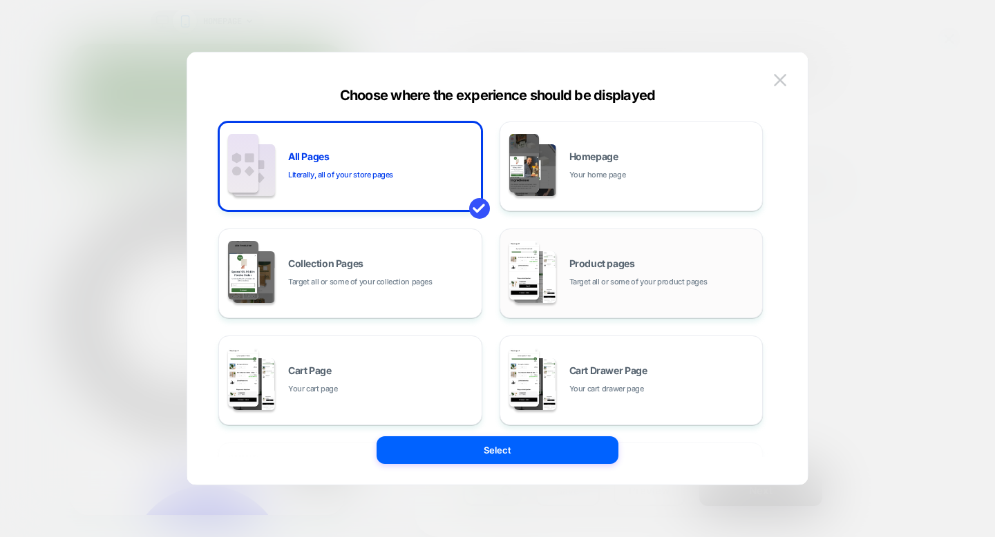
click at [580, 269] on span "Product pages" at bounding box center [602, 264] width 66 height 10
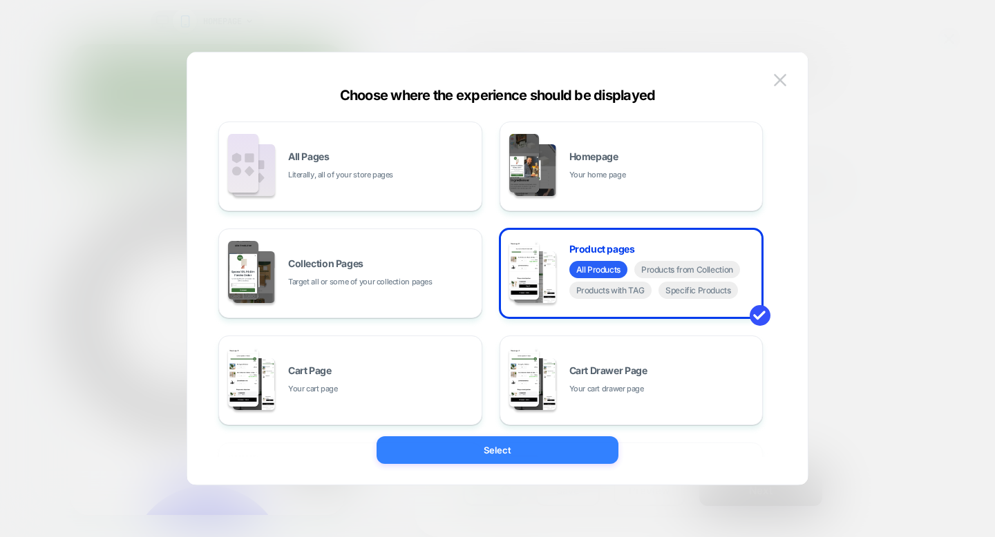
click at [530, 443] on button "Select" at bounding box center [497, 451] width 242 height 28
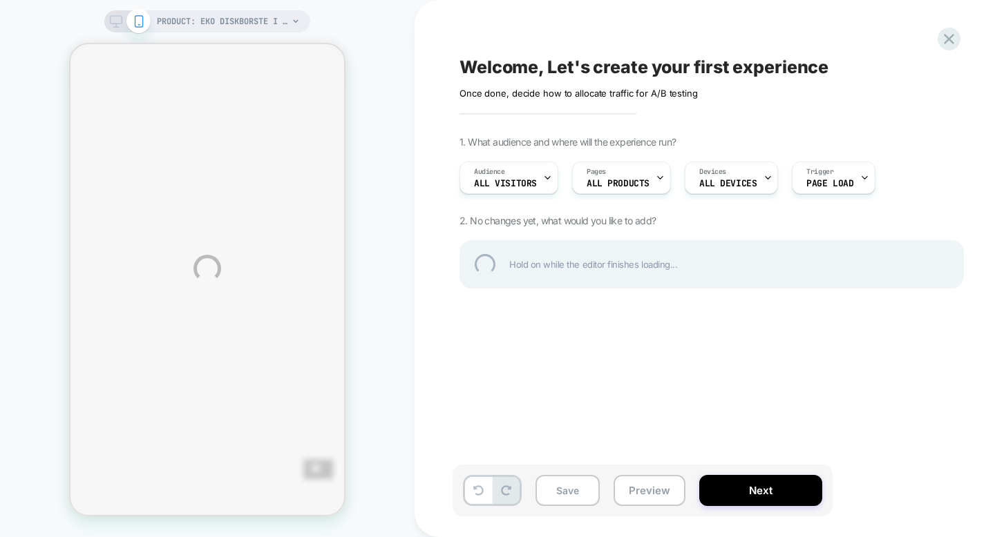
click at [629, 181] on div "PRODUCT: Eko Diskborste i Bambu & Sisal PRODUCT: Eko Diskborste i Bambu & Sisal…" at bounding box center [497, 268] width 995 height 537
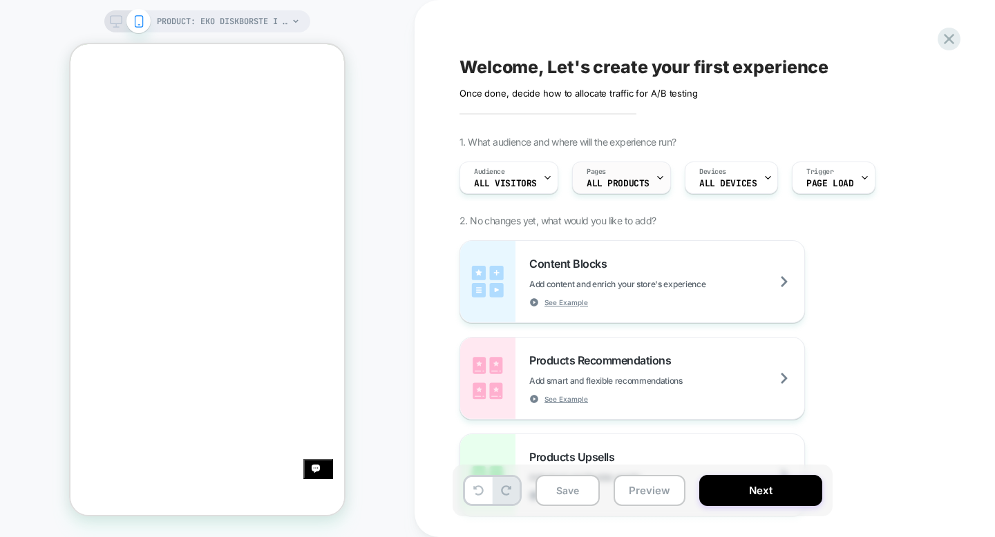
click at [632, 174] on div "Pages ALL PRODUCTS" at bounding box center [618, 177] width 90 height 31
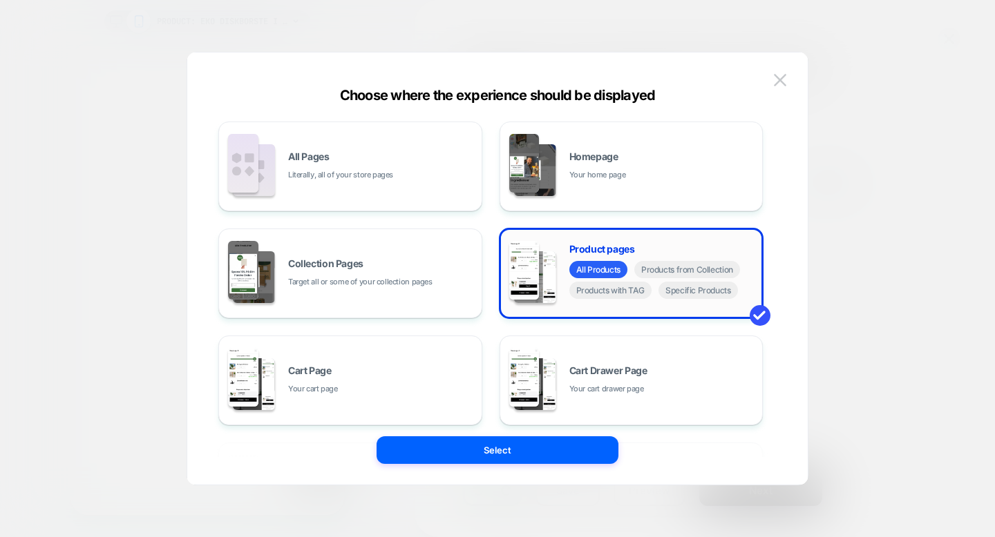
scroll to position [8, 0]
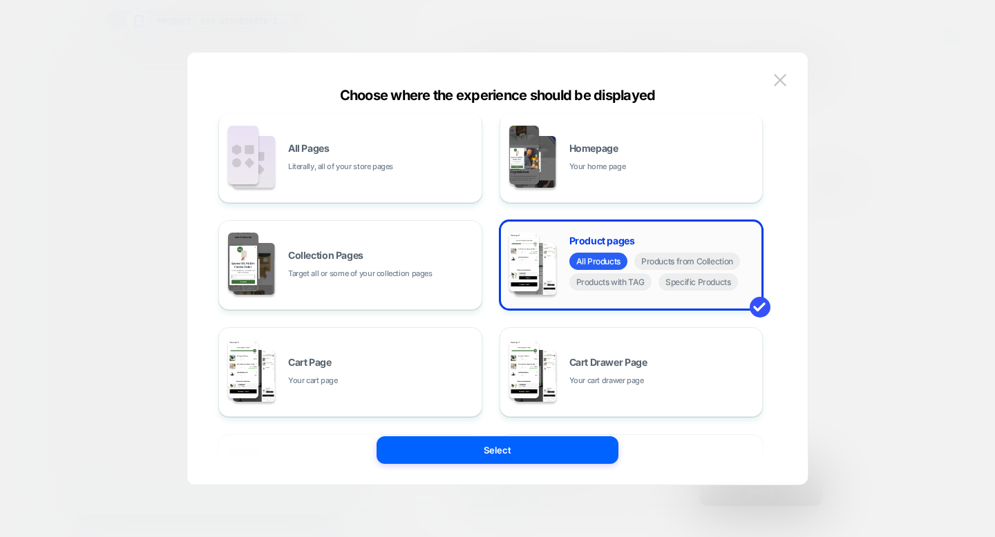
select select "**********"
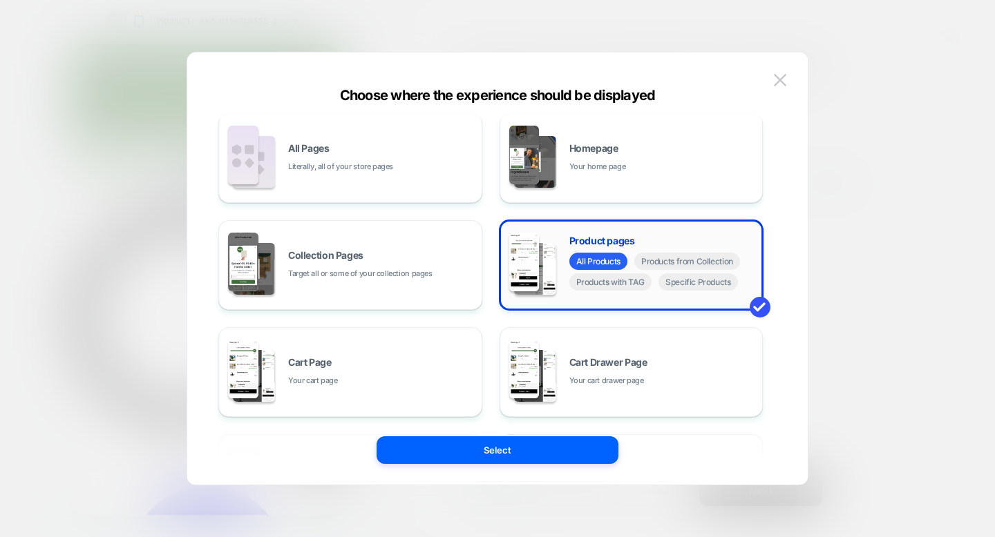
scroll to position [0, 0]
click at [683, 285] on span "Specific Products" at bounding box center [697, 282] width 79 height 17
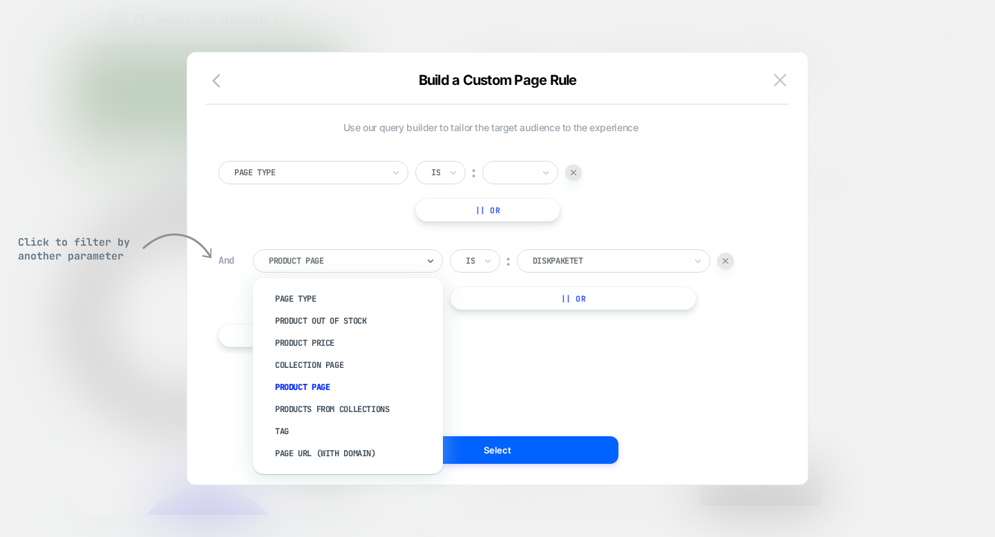
click at [395, 268] on div "Product Page" at bounding box center [342, 261] width 151 height 15
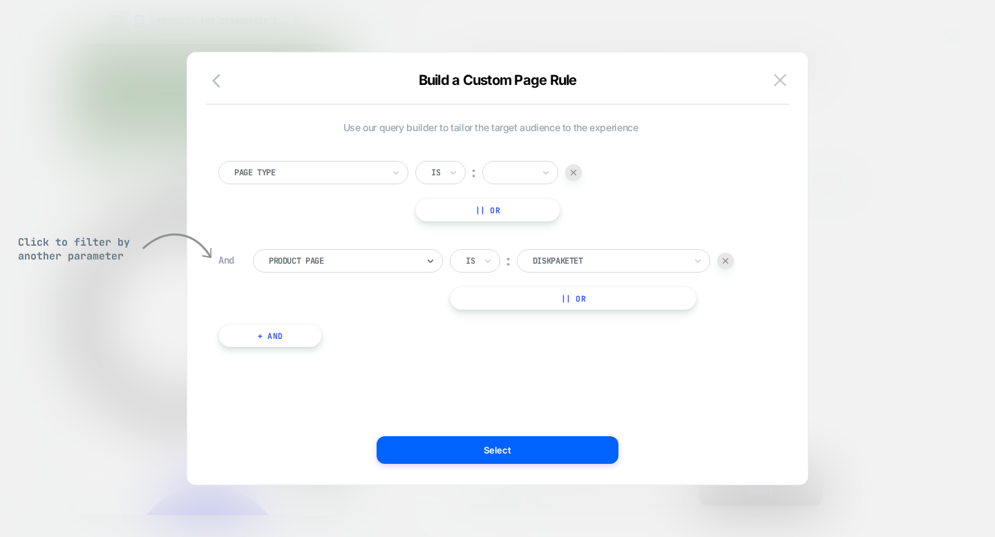
click at [395, 268] on div "Product Page" at bounding box center [342, 261] width 151 height 15
click at [568, 279] on div "Is ︰ diskpaketet DISKPAKETET || Or" at bounding box center [592, 279] width 284 height 61
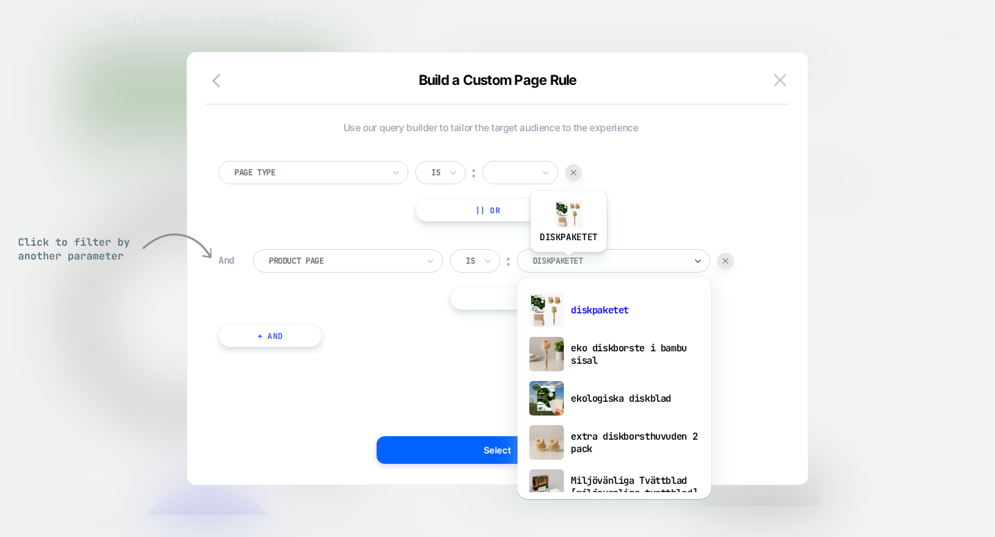
click at [568, 263] on div at bounding box center [609, 261] width 152 height 12
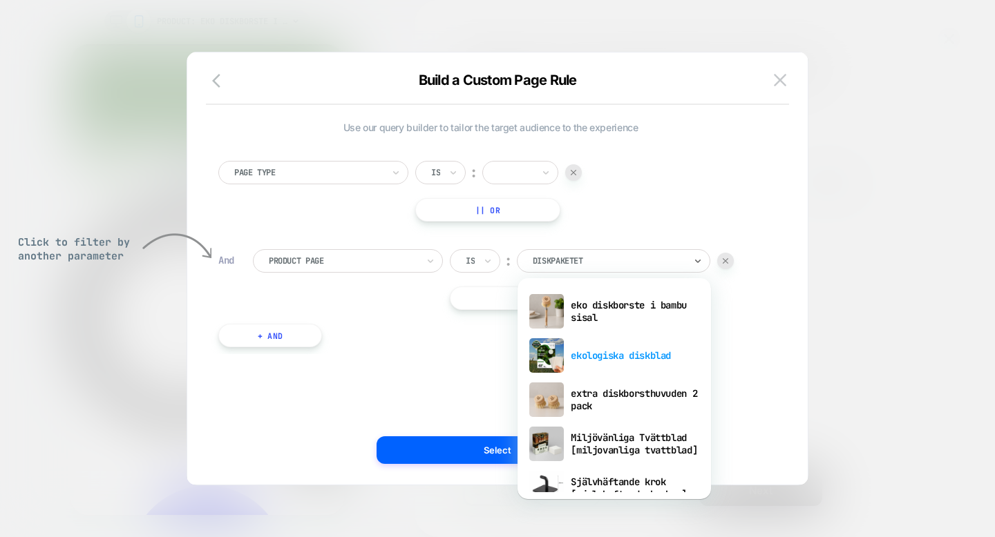
click at [607, 354] on div "ekologiska diskblad" at bounding box center [614, 356] width 180 height 44
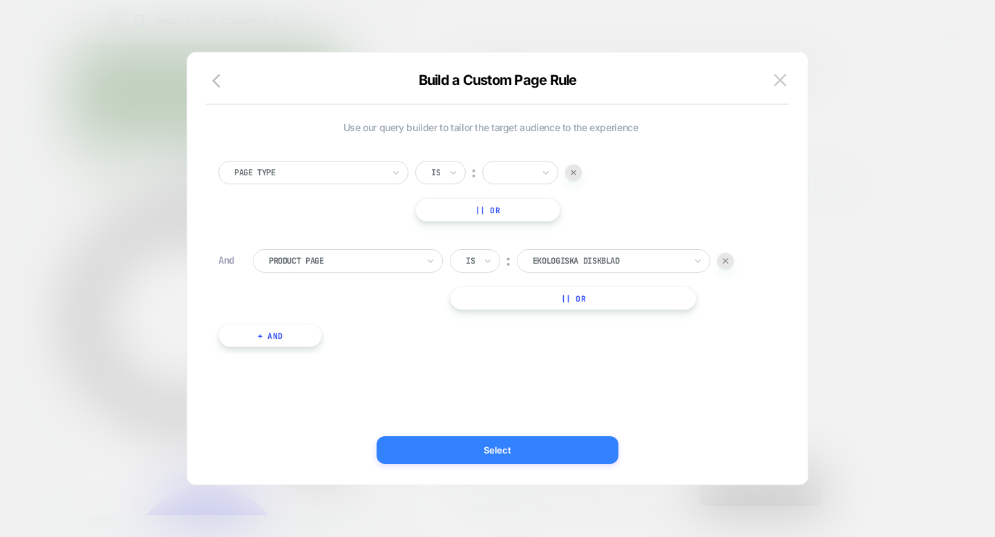
click at [533, 444] on button "Select" at bounding box center [497, 451] width 242 height 28
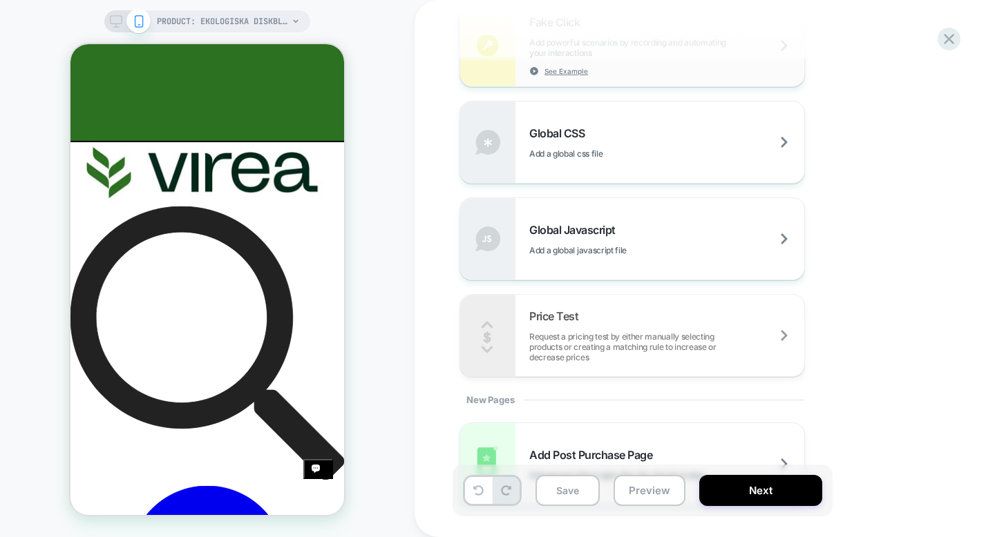
scroll to position [872, 0]
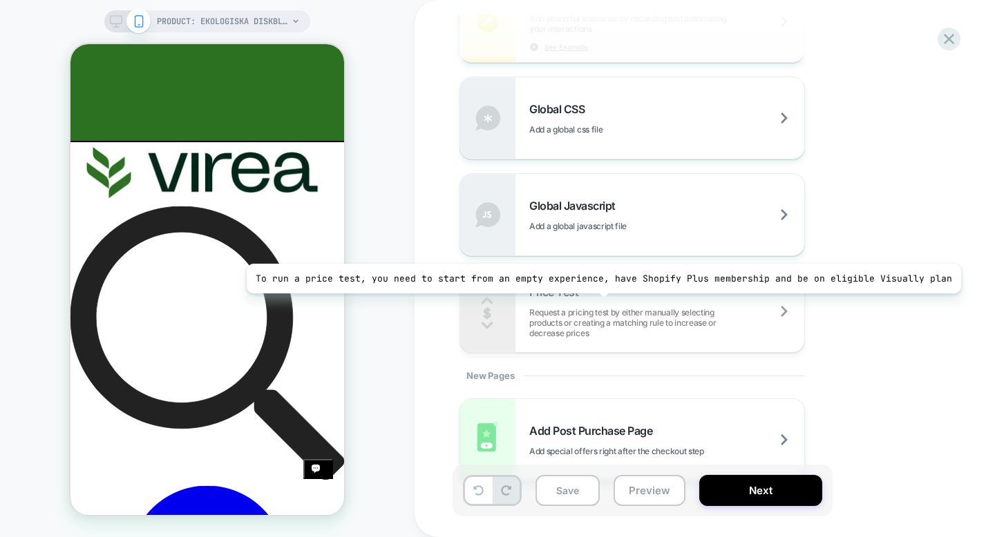
click at [595, 304] on div "Price Test Request a pricing test by either manually selecting products or crea…" at bounding box center [666, 311] width 275 height 53
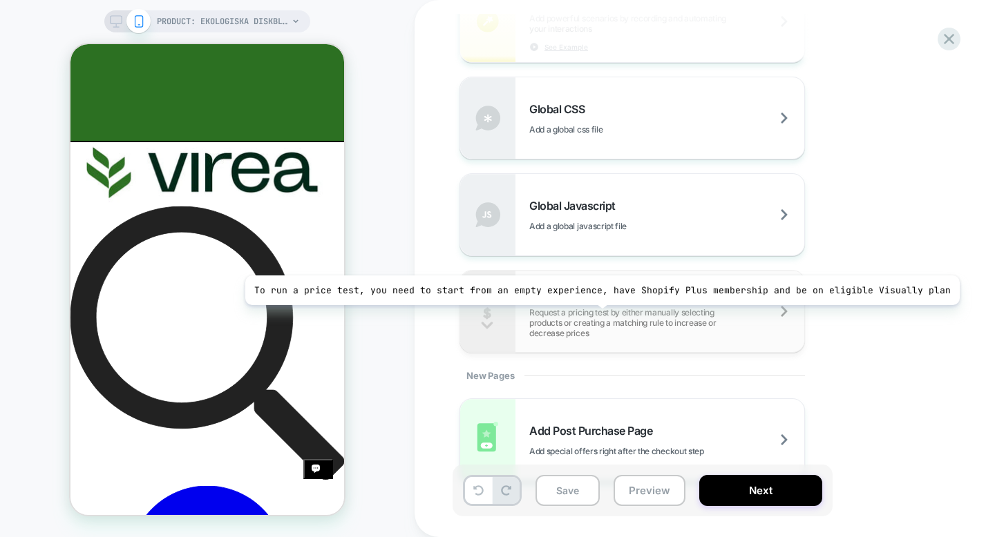
click at [593, 316] on span "Request a pricing test by either manually selecting products or creating a matc…" at bounding box center [666, 322] width 275 height 31
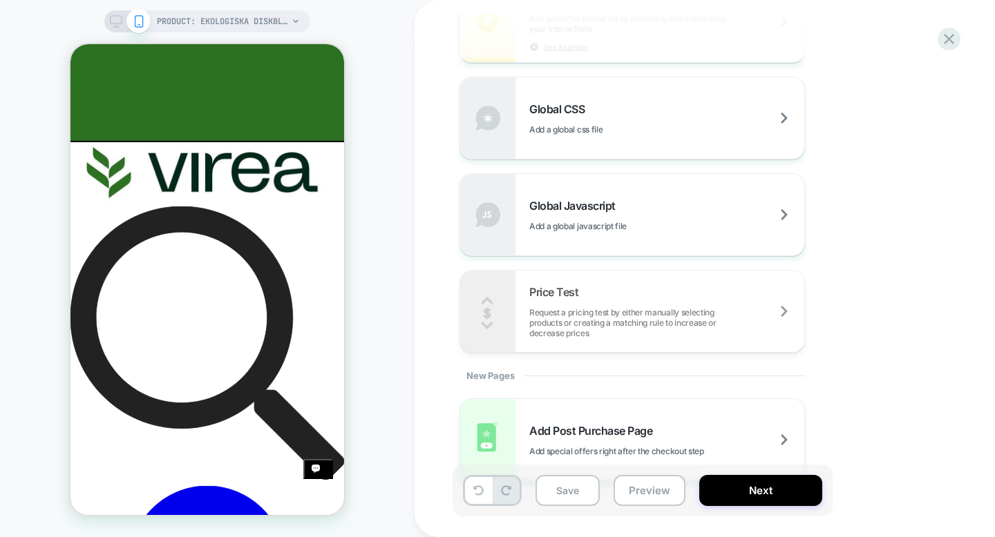
scroll to position [905, 0]
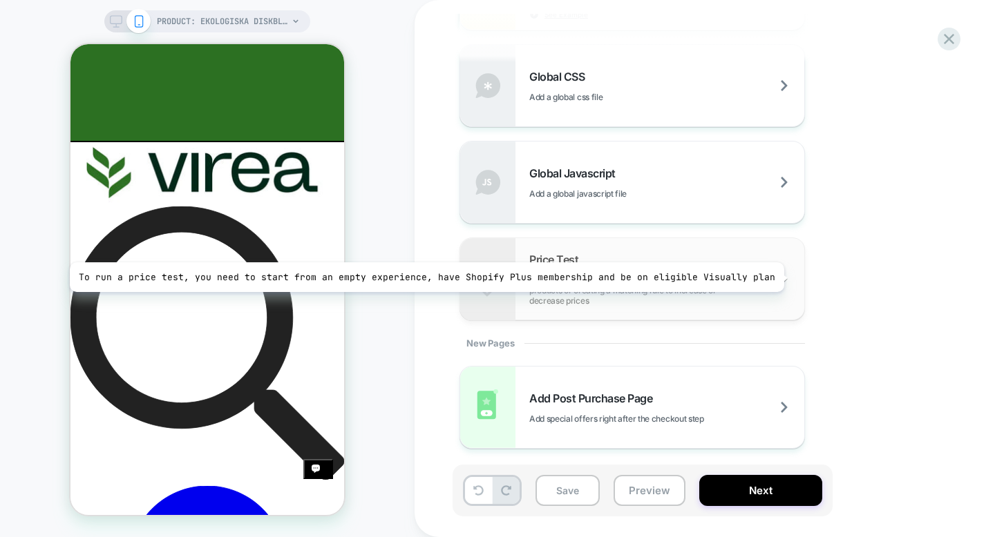
click at [776, 278] on span "Request a pricing test by either manually selecting products or creating a matc…" at bounding box center [666, 290] width 275 height 31
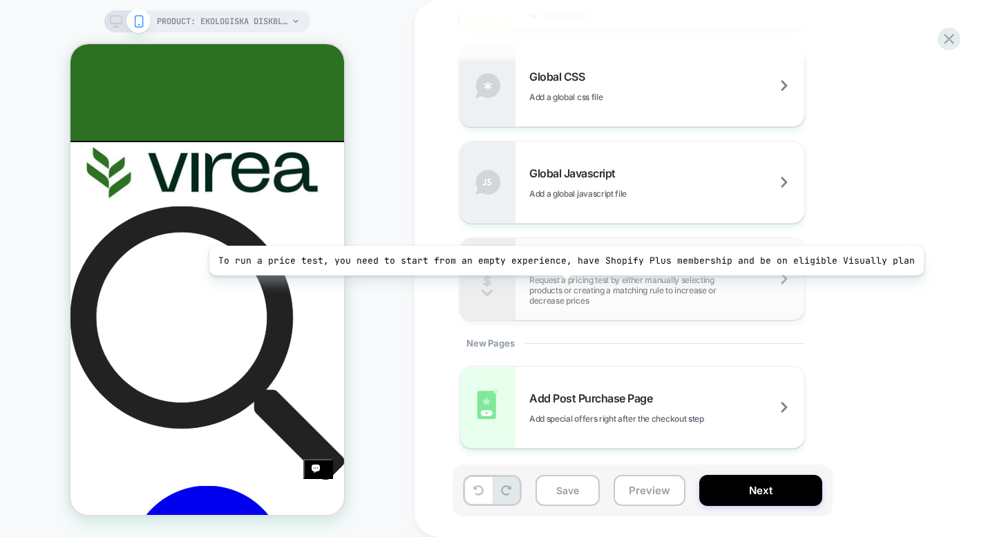
click at [560, 289] on span "Request a pricing test by either manually selecting products or creating a matc…" at bounding box center [666, 290] width 275 height 31
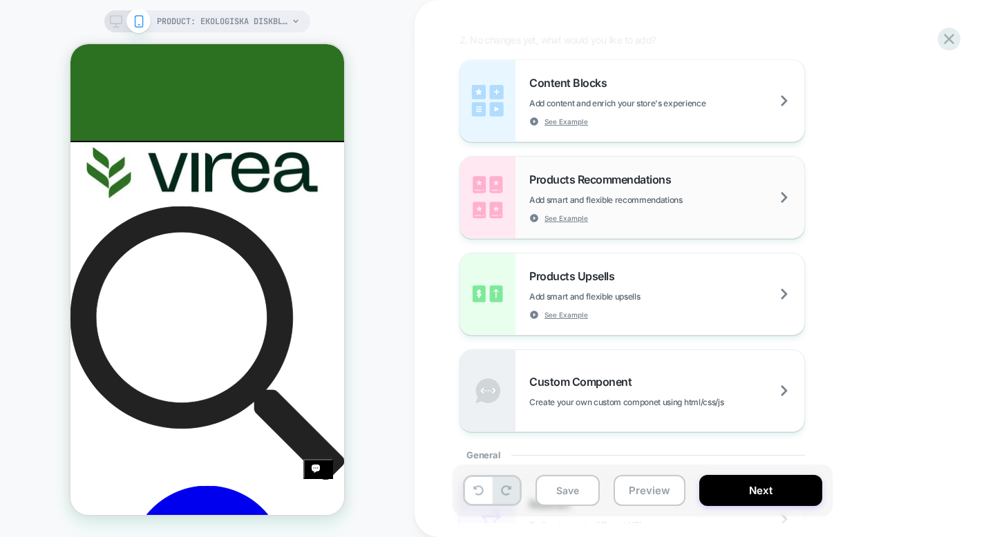
scroll to position [0, 0]
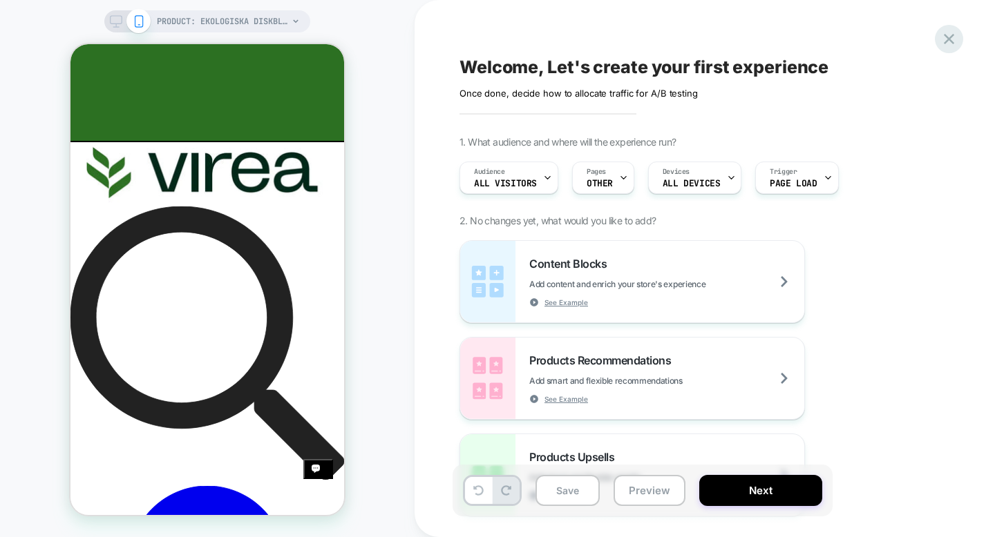
click at [953, 41] on icon at bounding box center [948, 39] width 19 height 19
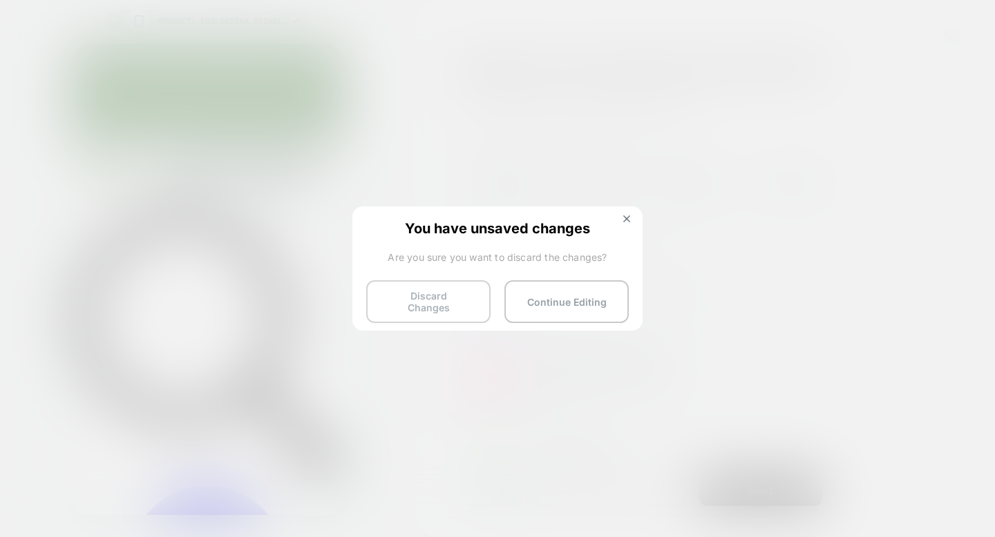
click at [467, 295] on button "Discard Changes" at bounding box center [428, 301] width 124 height 43
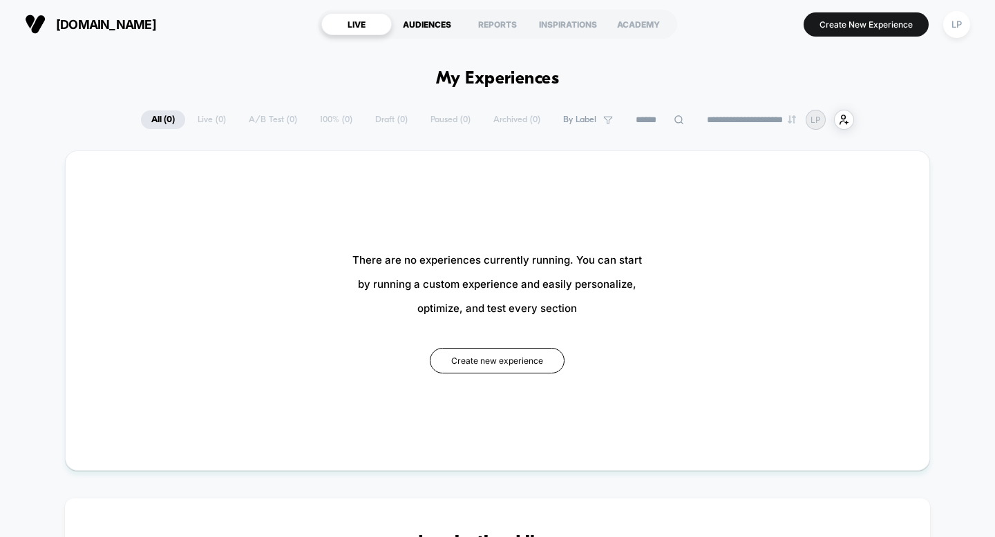
click at [405, 28] on div "AUDIENCES" at bounding box center [427, 24] width 70 height 22
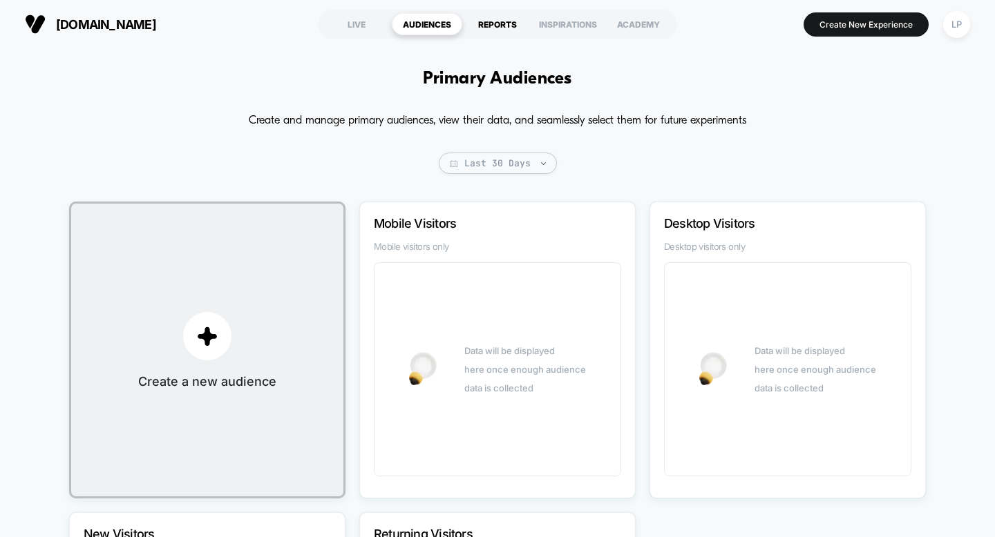
click at [514, 30] on div "REPORTS" at bounding box center [497, 24] width 70 height 22
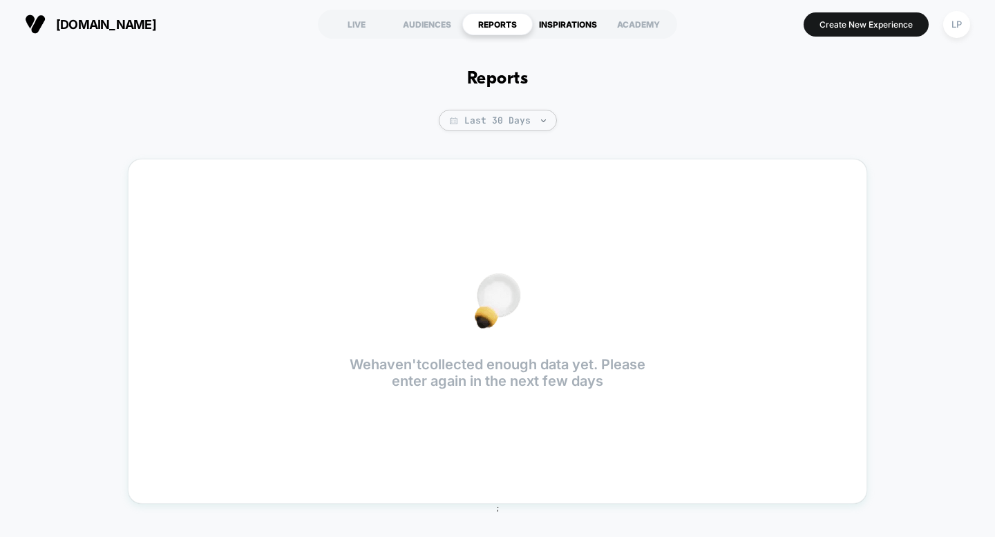
click at [569, 20] on div "INSPIRATIONS" at bounding box center [568, 24] width 70 height 22
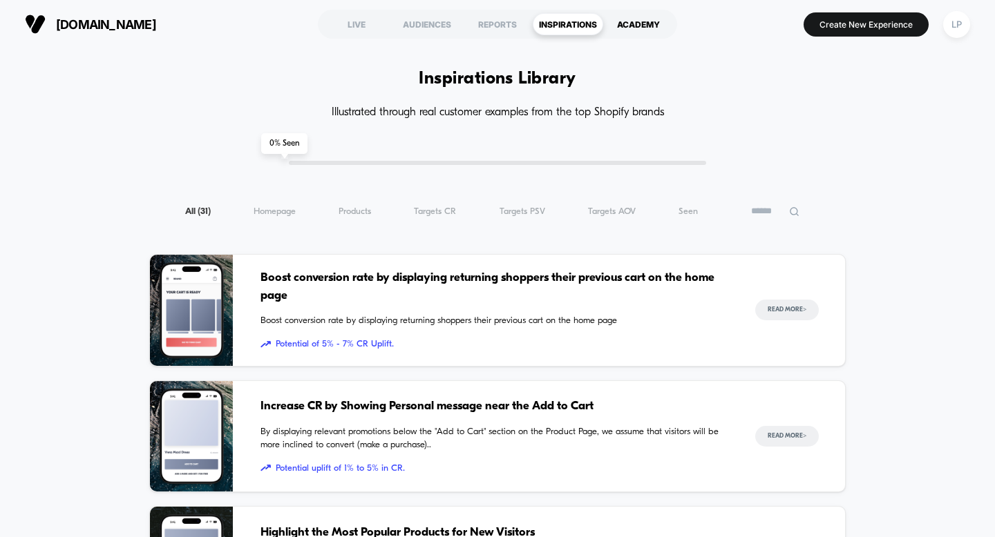
click at [637, 28] on div "ACADEMY" at bounding box center [638, 24] width 70 height 22
click at [363, 20] on div "LIVE" at bounding box center [356, 24] width 70 height 22
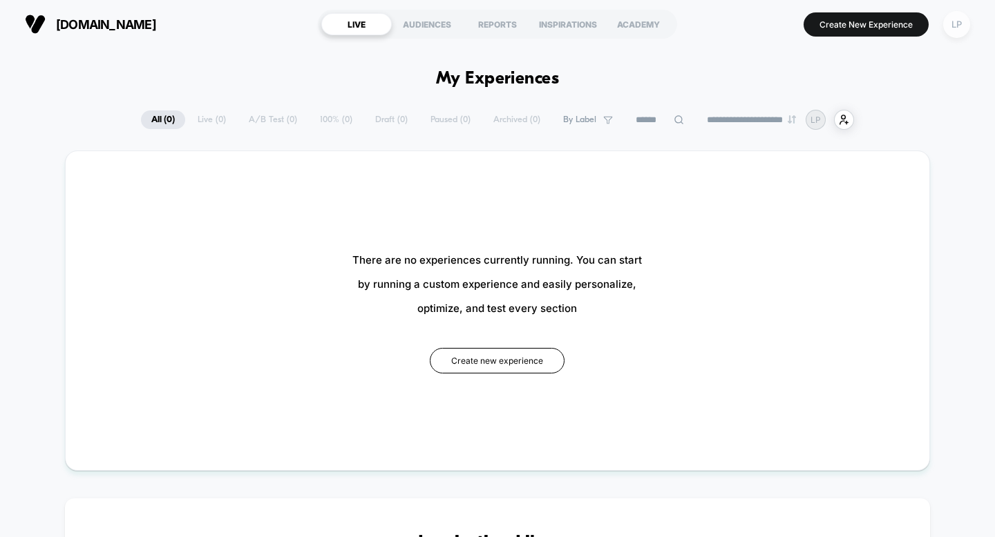
click at [950, 27] on div "LP" at bounding box center [956, 24] width 27 height 27
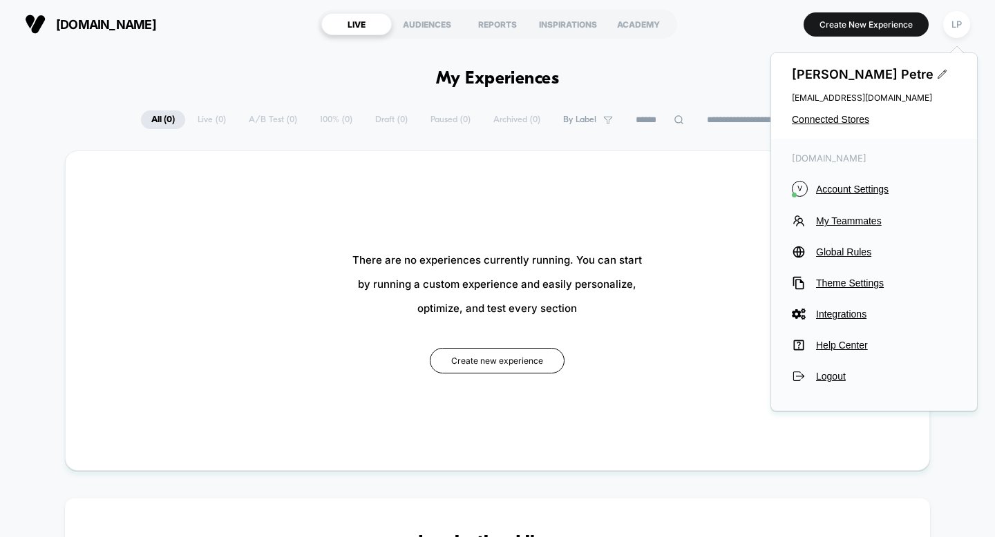
click at [697, 300] on div at bounding box center [749, 296] width 133 height 9
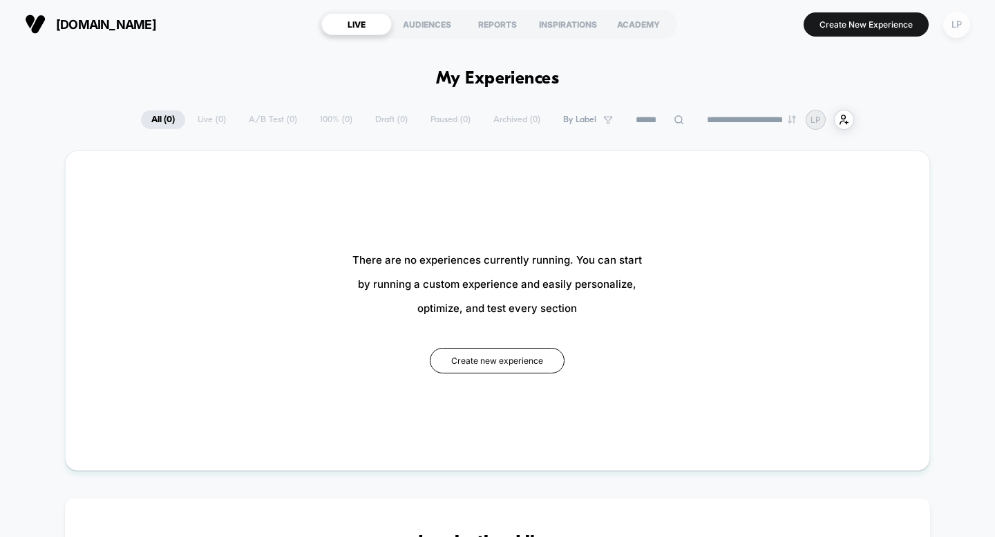
click at [958, 17] on div "LP" at bounding box center [956, 24] width 27 height 27
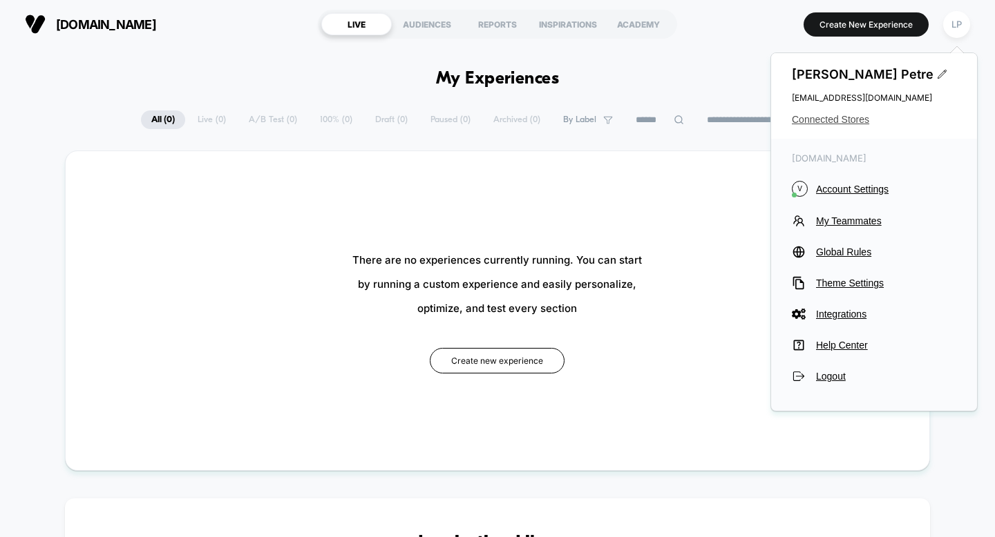
click at [828, 114] on span "Connected Stores" at bounding box center [874, 119] width 164 height 11
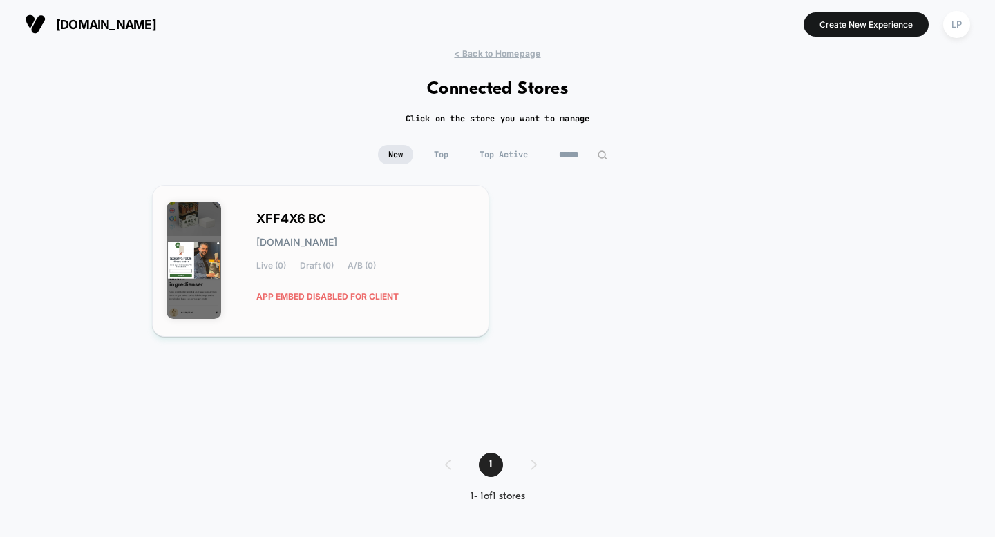
click at [396, 253] on div "XFF4X6 BC [DOMAIN_NAME] Live (0) Draft (0) A/B (0) APP EMBED DISABLED FOR CLIENT" at bounding box center [365, 261] width 218 height 95
